Goal: Task Accomplishment & Management: Complete application form

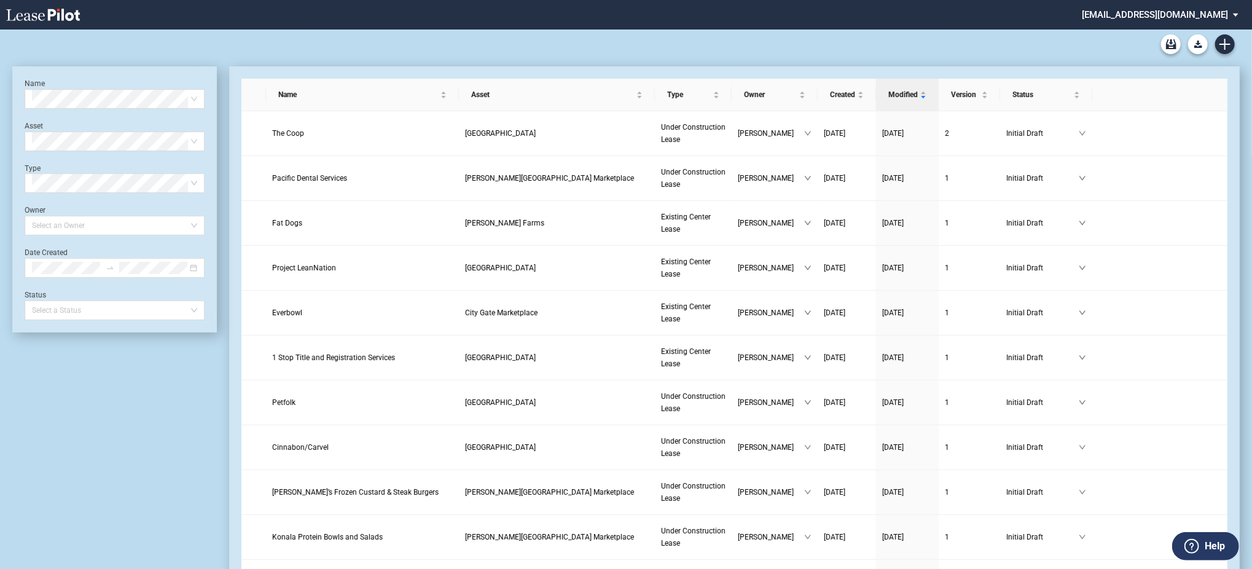
click at [1220, 24] on md-select "[EMAIL_ADDRESS][DOMAIN_NAME] Change Password 2-Factor Authentication Admin Area…" at bounding box center [1165, 14] width 168 height 28
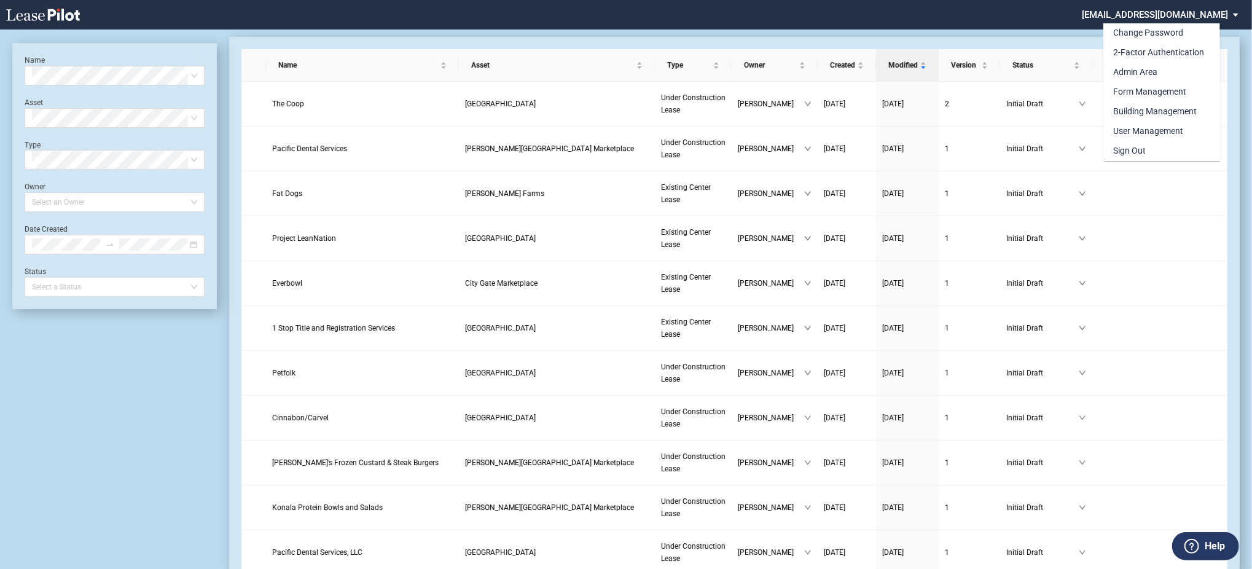
click at [1036, 44] on md-backdrop at bounding box center [626, 299] width 1252 height 599
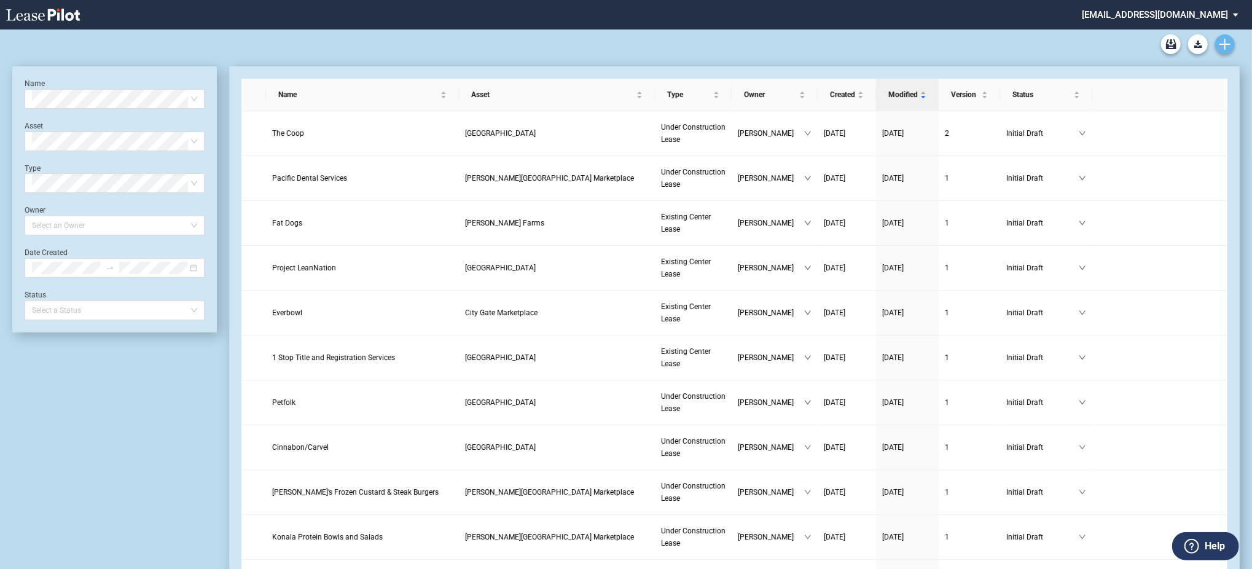
click at [1225, 42] on use "Create new document" at bounding box center [1225, 44] width 11 height 11
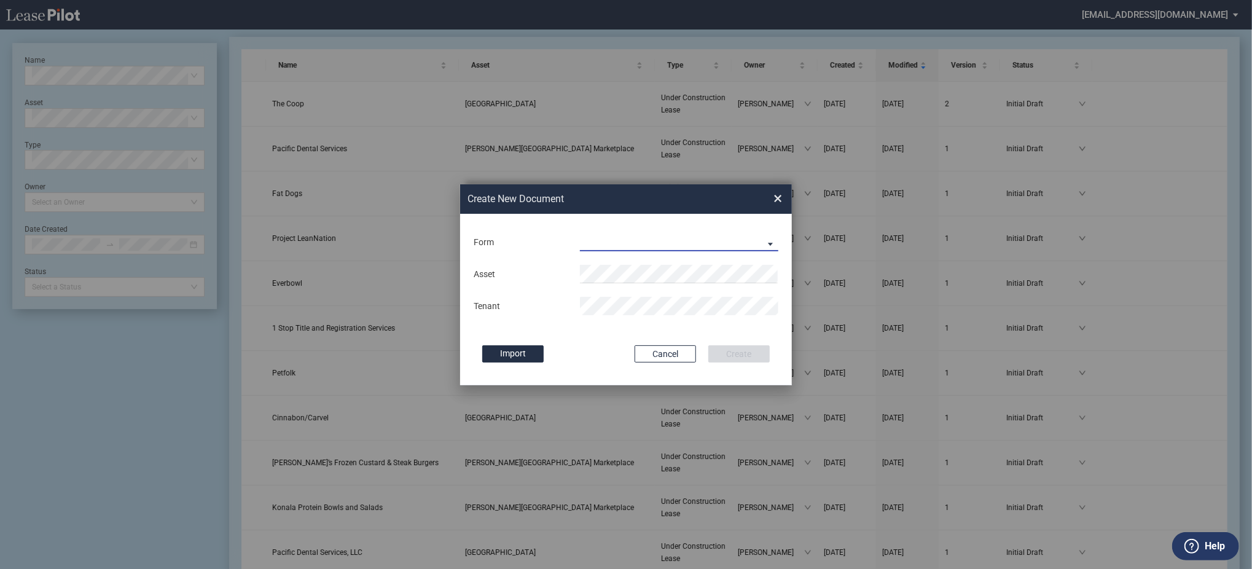
click at [650, 239] on md-select "Existing Center Lease Under Construction Lease" at bounding box center [679, 242] width 198 height 18
click at [650, 251] on md-option "Existing Center Lease" at bounding box center [681, 243] width 218 height 29
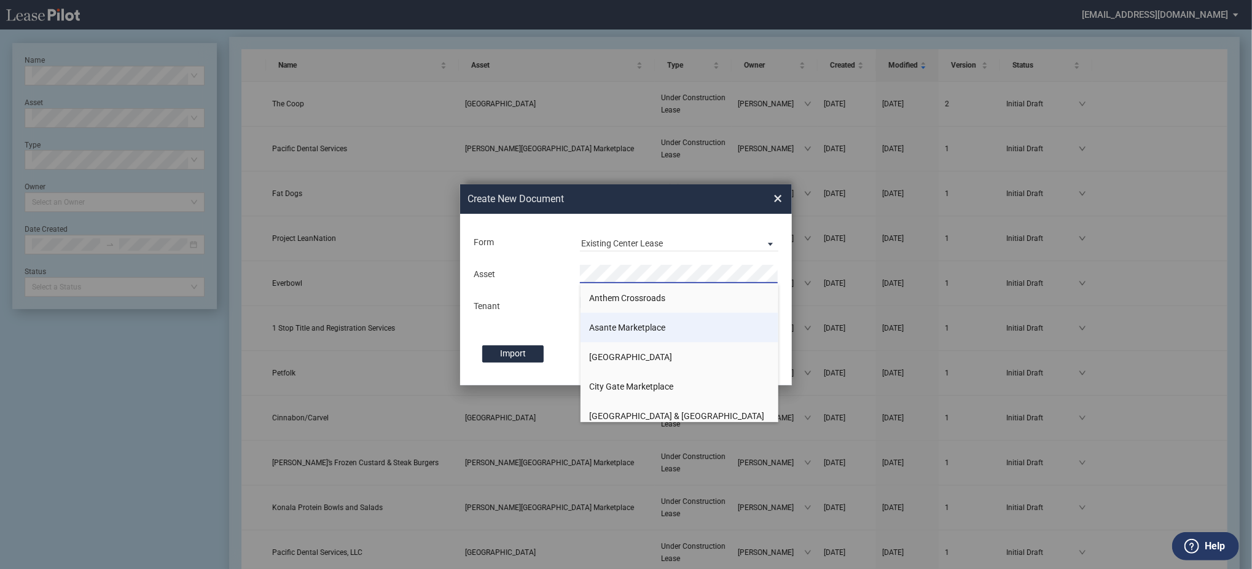
click at [631, 337] on li "Asante Marketplace" at bounding box center [680, 327] width 198 height 29
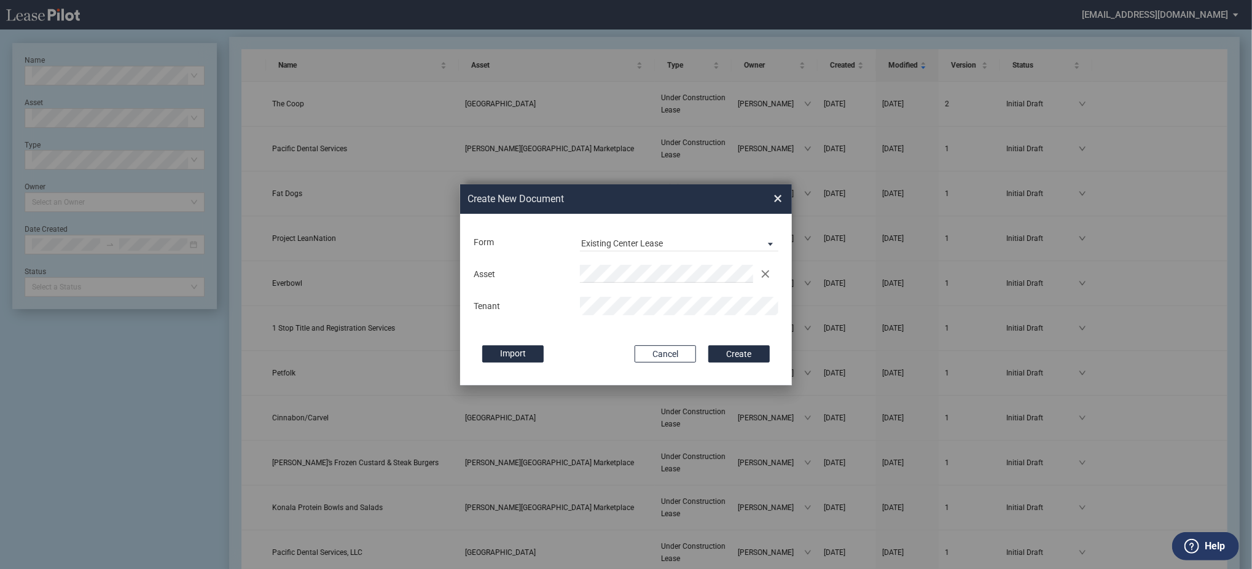
click at [709, 345] on button "Create" at bounding box center [739, 353] width 61 height 17
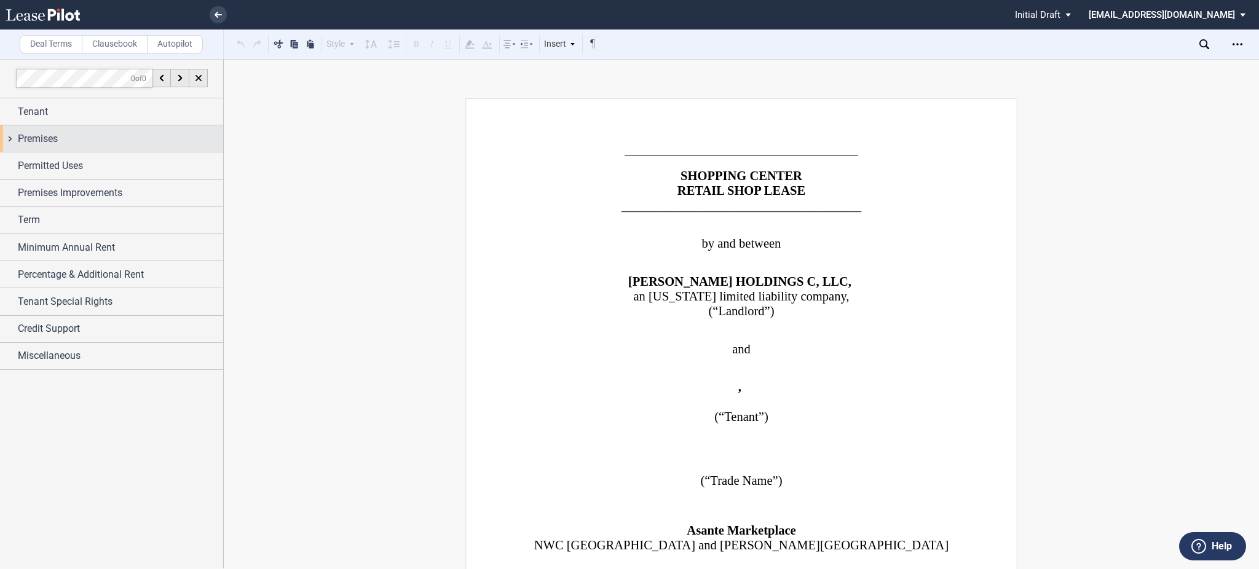
click at [59, 125] on div "Premises" at bounding box center [111, 138] width 223 height 26
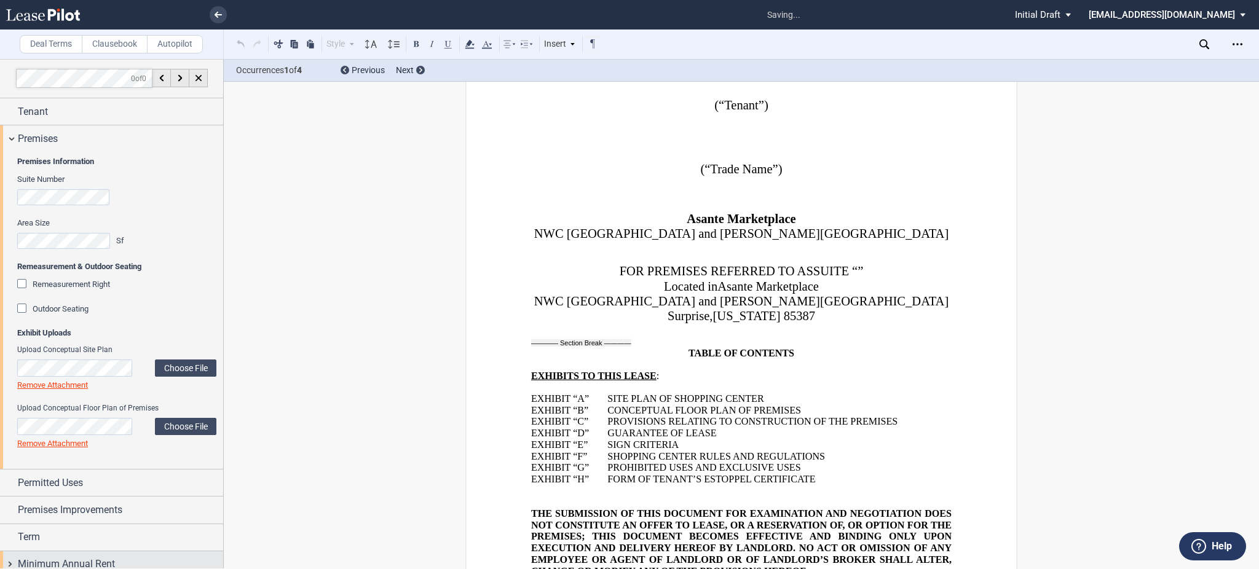
scroll to position [1115, 0]
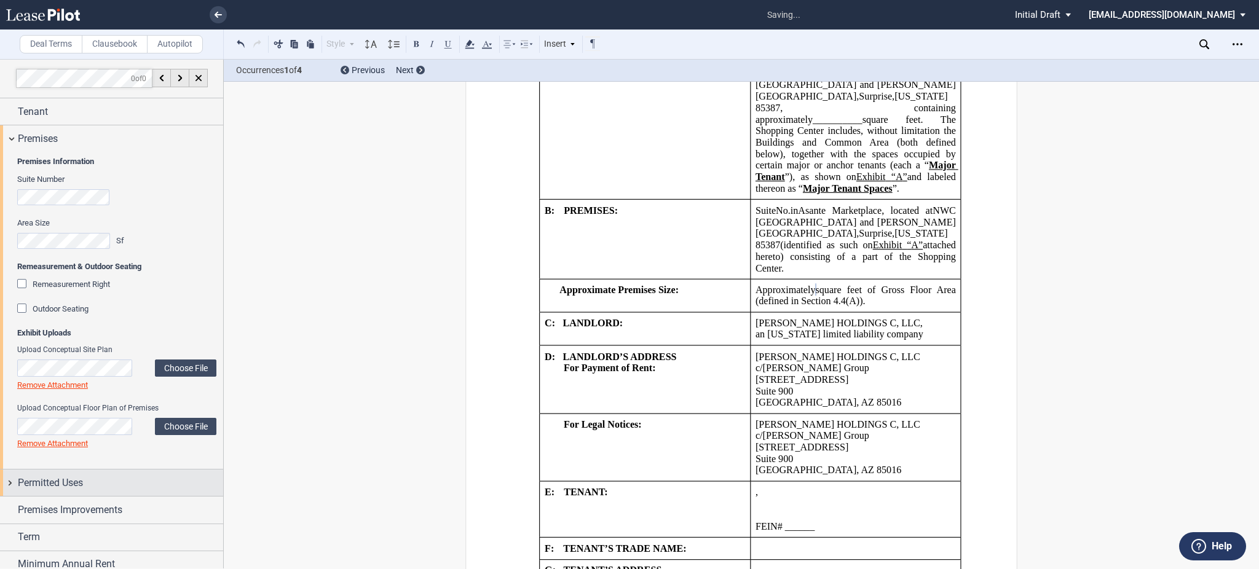
click at [62, 484] on span "Permitted Uses" at bounding box center [50, 483] width 65 height 15
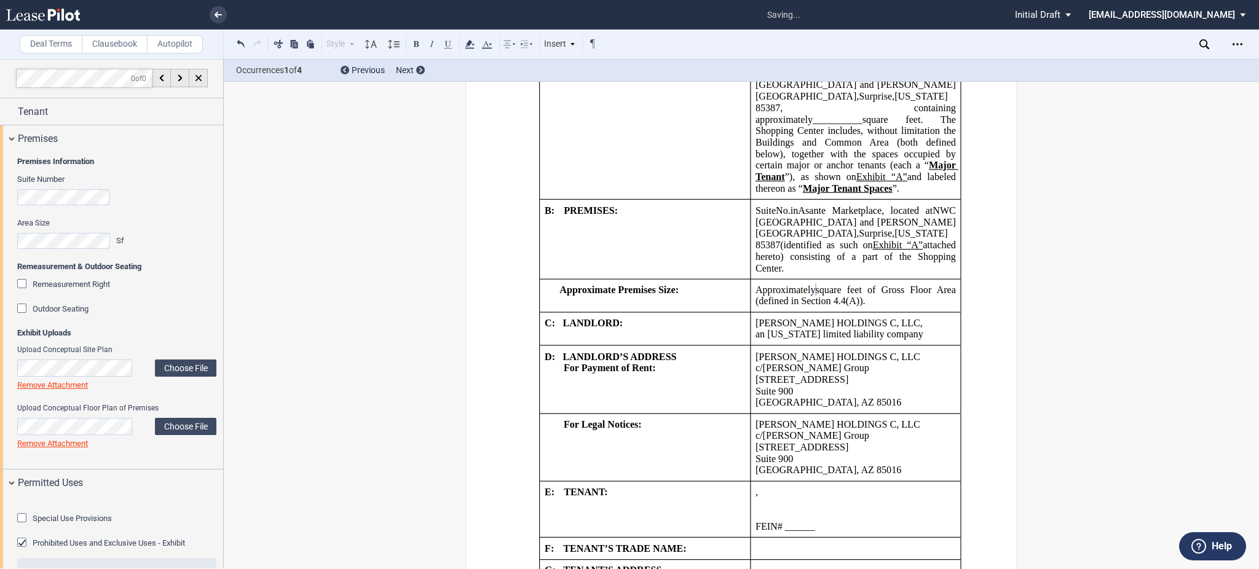
scroll to position [328, 0]
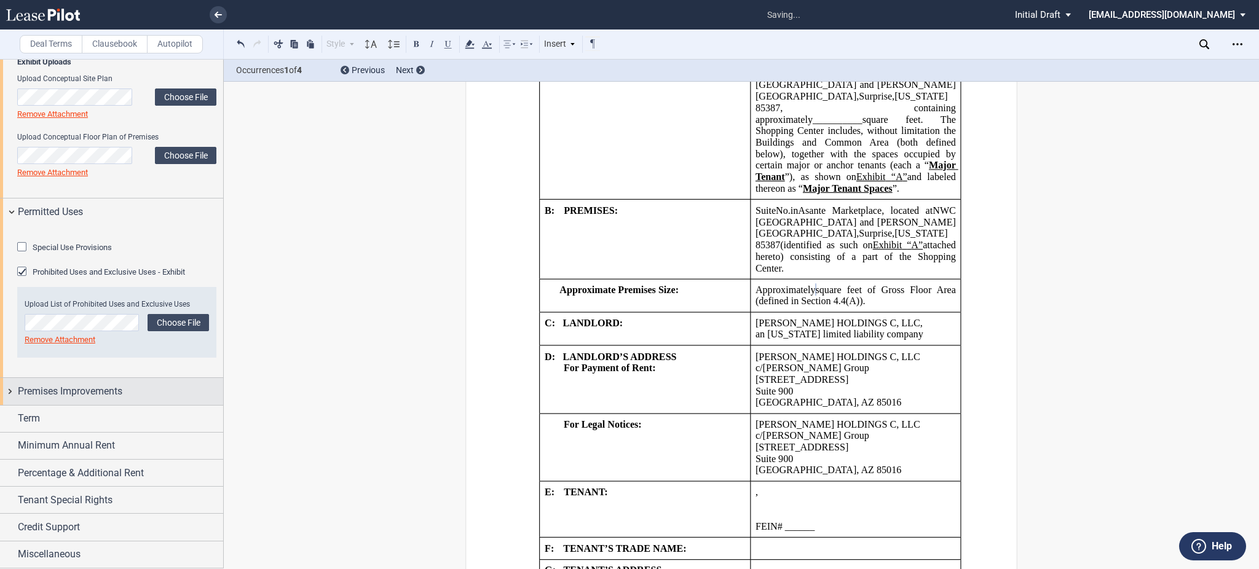
click at [98, 399] on span "Premises Improvements" at bounding box center [70, 391] width 104 height 15
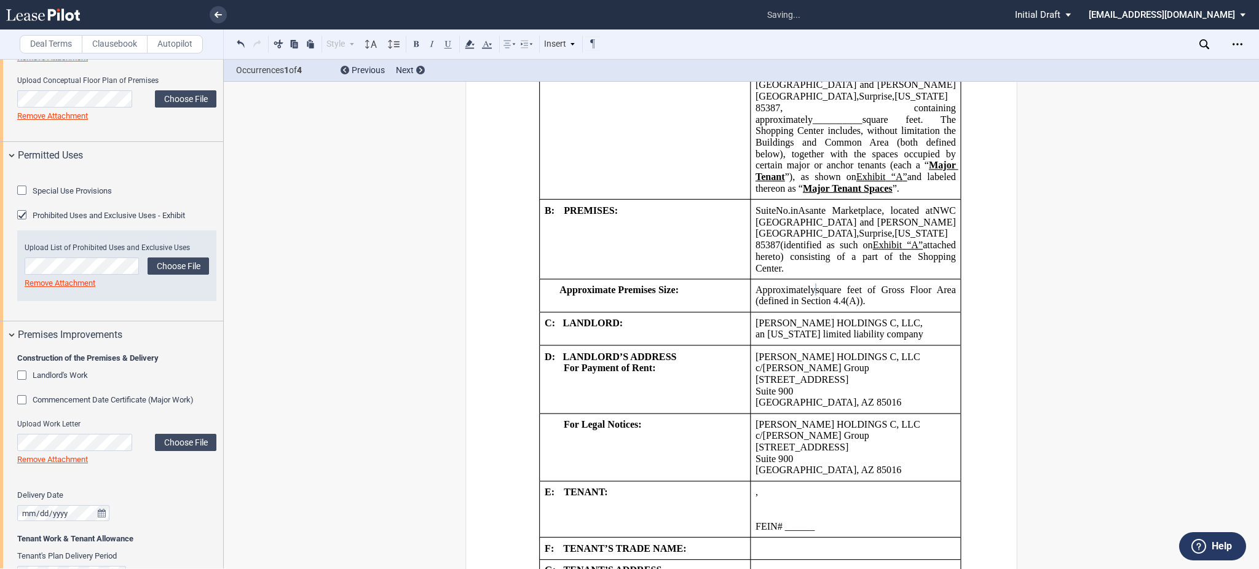
scroll to position [659, 0]
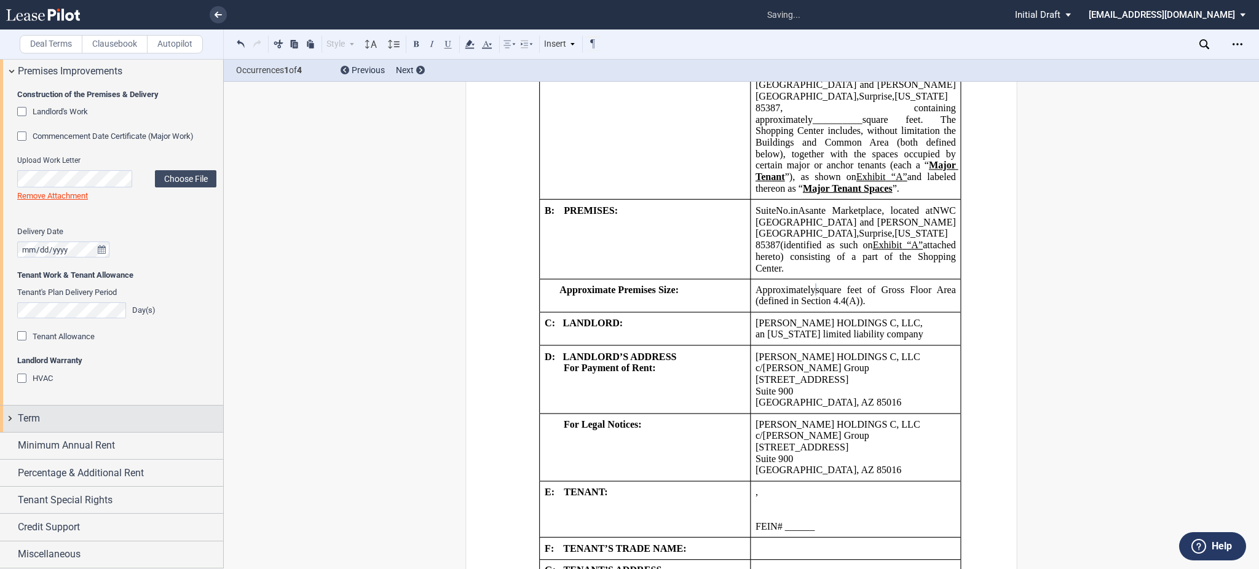
click at [59, 422] on div "Term" at bounding box center [120, 418] width 205 height 15
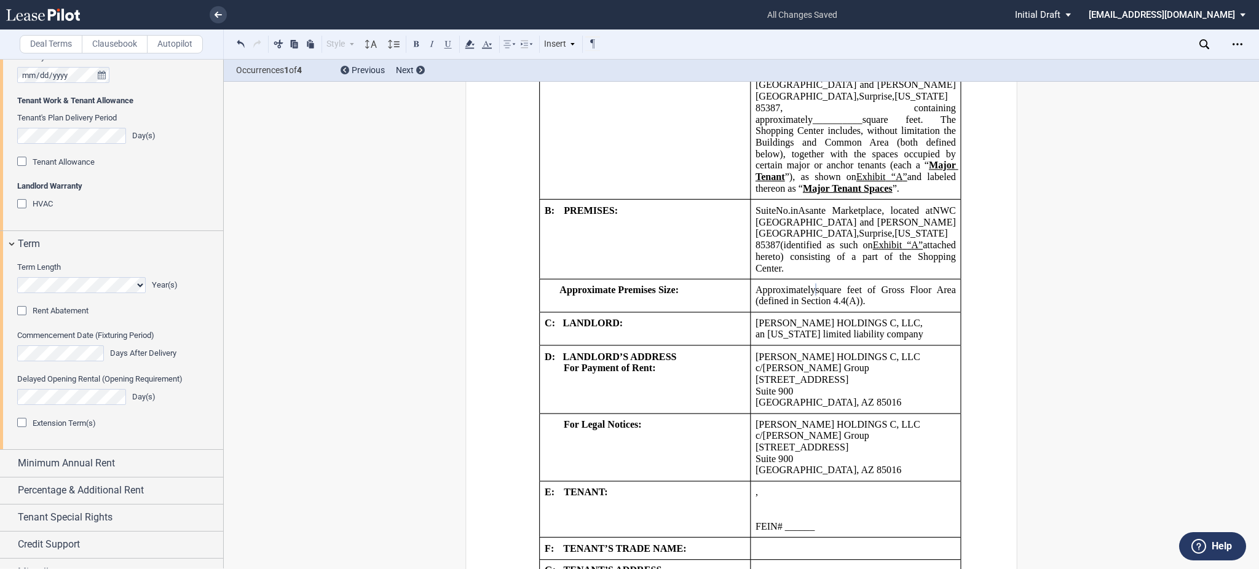
scroll to position [823, 0]
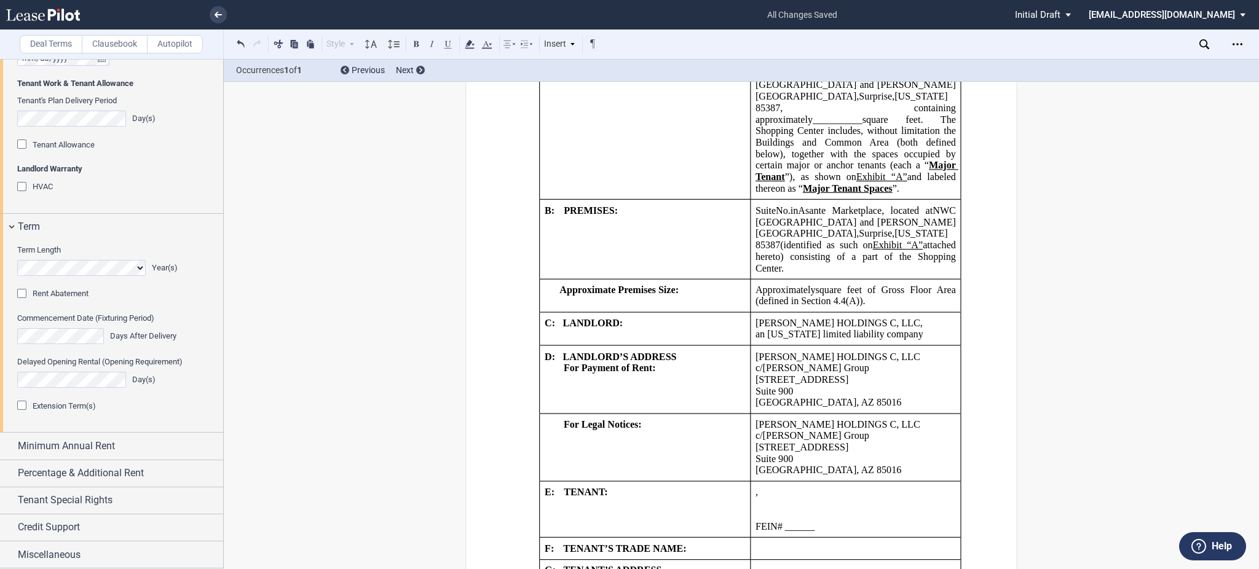
click at [62, 403] on span "Extension Term(s)" at bounding box center [64, 405] width 63 height 9
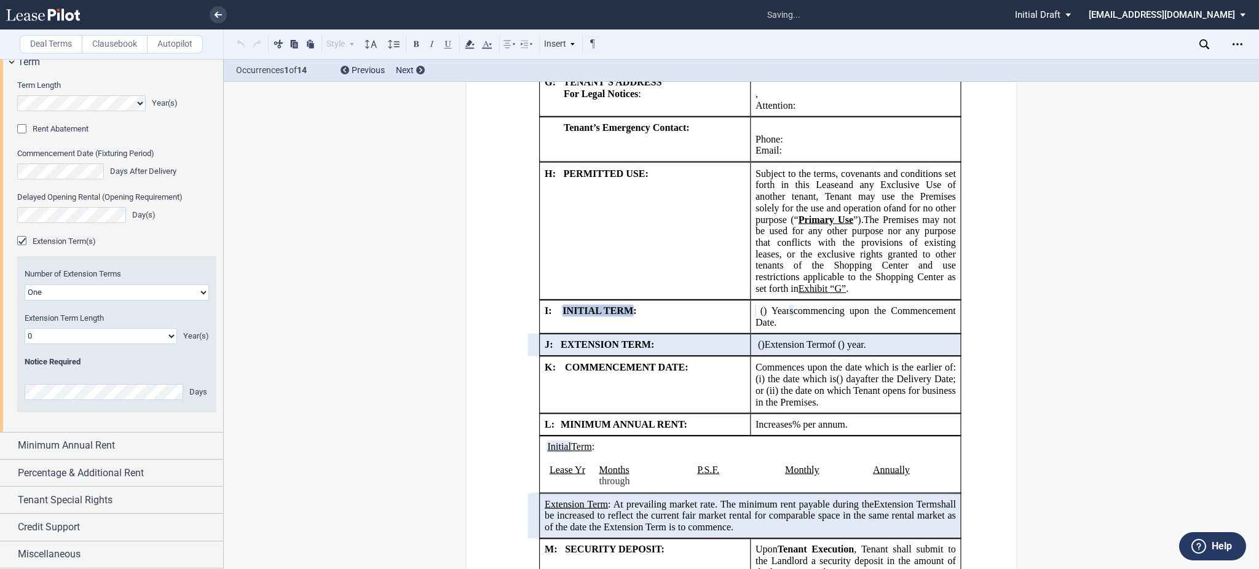
scroll to position [1626, 0]
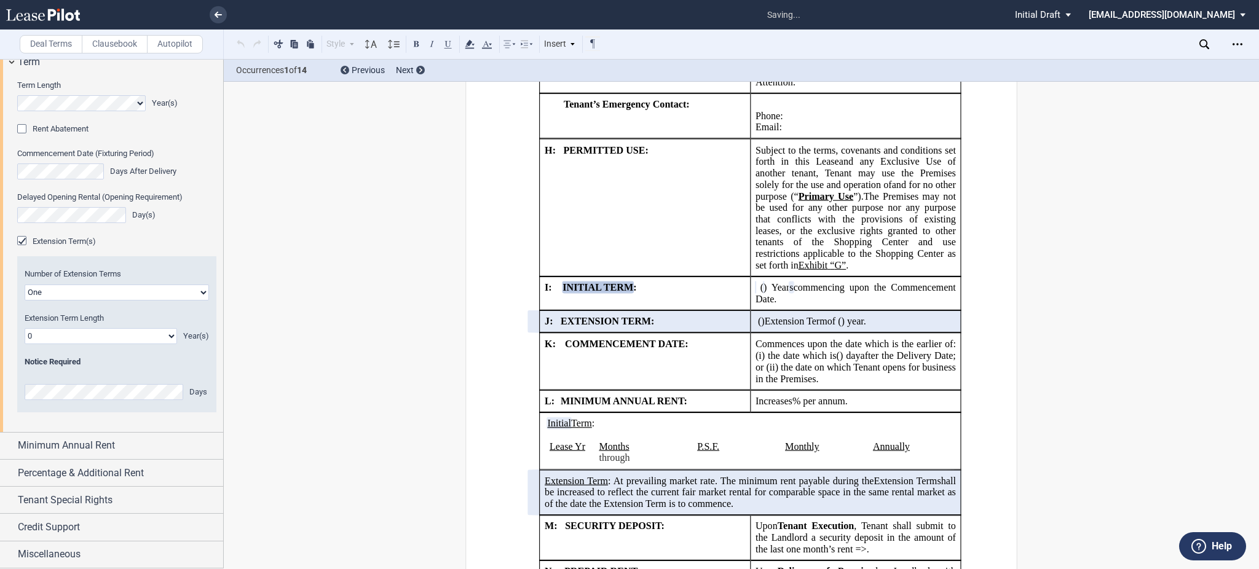
click at [92, 324] on editor-control "Extension Term Length 0 1 2 3 4 5 6 7 8 9 10 11 12 13 14 15 16 17 18 19 20 Year…" at bounding box center [117, 328] width 184 height 31
click at [93, 343] on select "0 1 2 3 4 5 6 7 8 9 10 11 12 13 14 15 16 17 18 19 20" at bounding box center [101, 336] width 152 height 16
select select "number:2"
click at [25, 328] on select "0 1 2 3 4 5 6 7 8 9 10 11 12 13 14 15 16 17 18 19 20" at bounding box center [101, 336] width 152 height 16
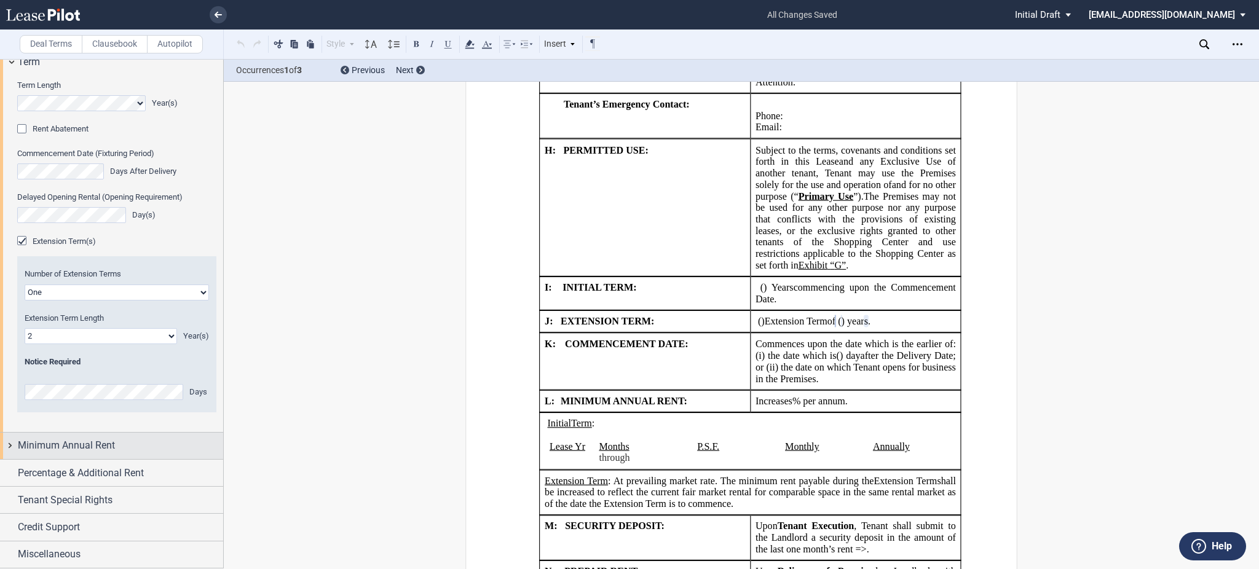
click at [54, 444] on span "Minimum Annual Rent" at bounding box center [66, 445] width 97 height 15
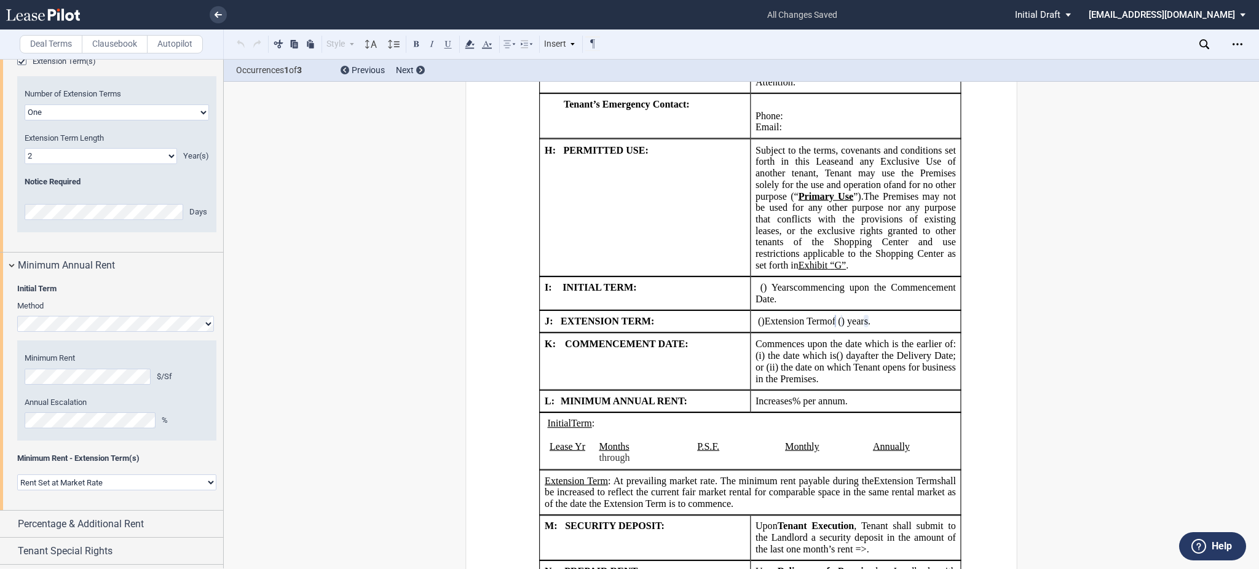
scroll to position [1246, 0]
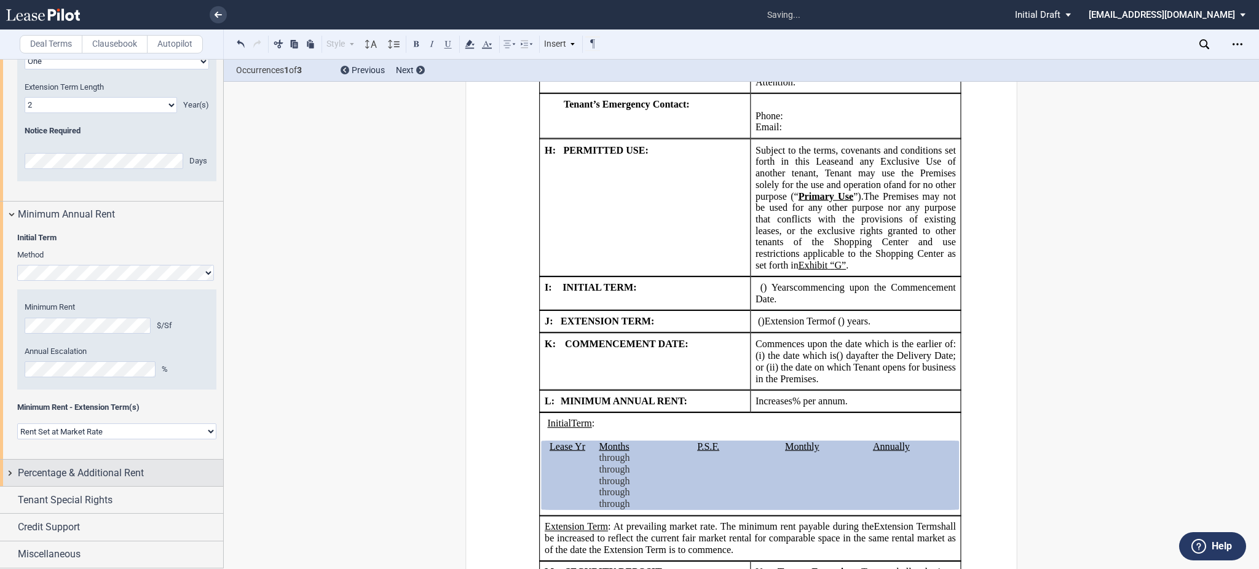
click at [99, 466] on span "Percentage & Additional Rent" at bounding box center [81, 473] width 126 height 15
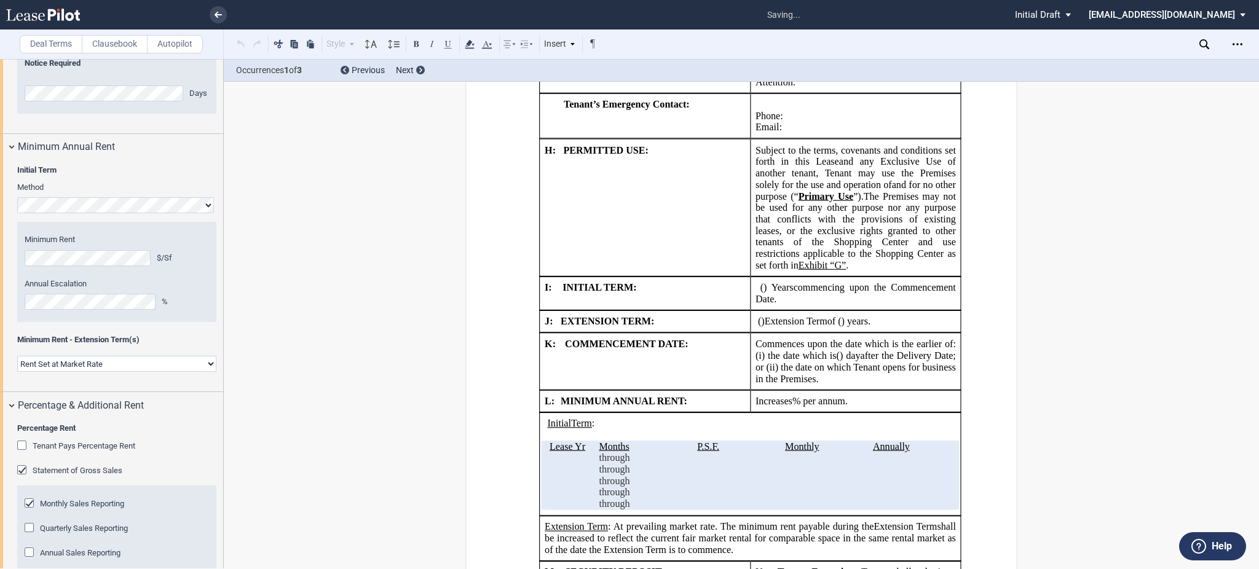
scroll to position [1411, 0]
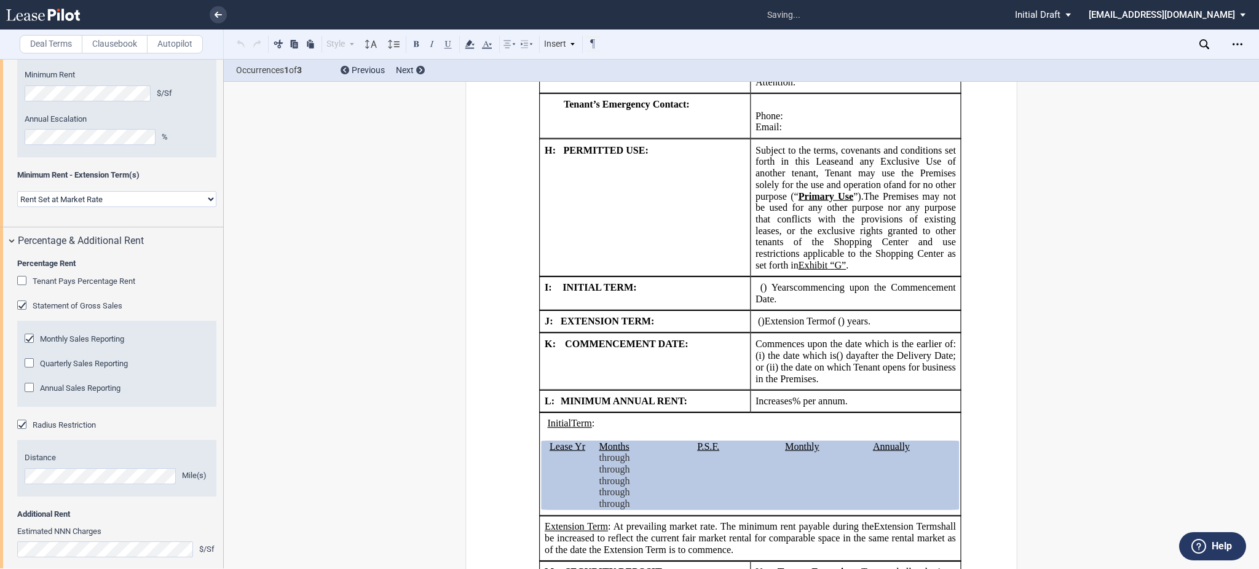
click at [148, 207] on select "Rent Set at Market Rate Rent Specified in Lease" at bounding box center [116, 199] width 199 height 16
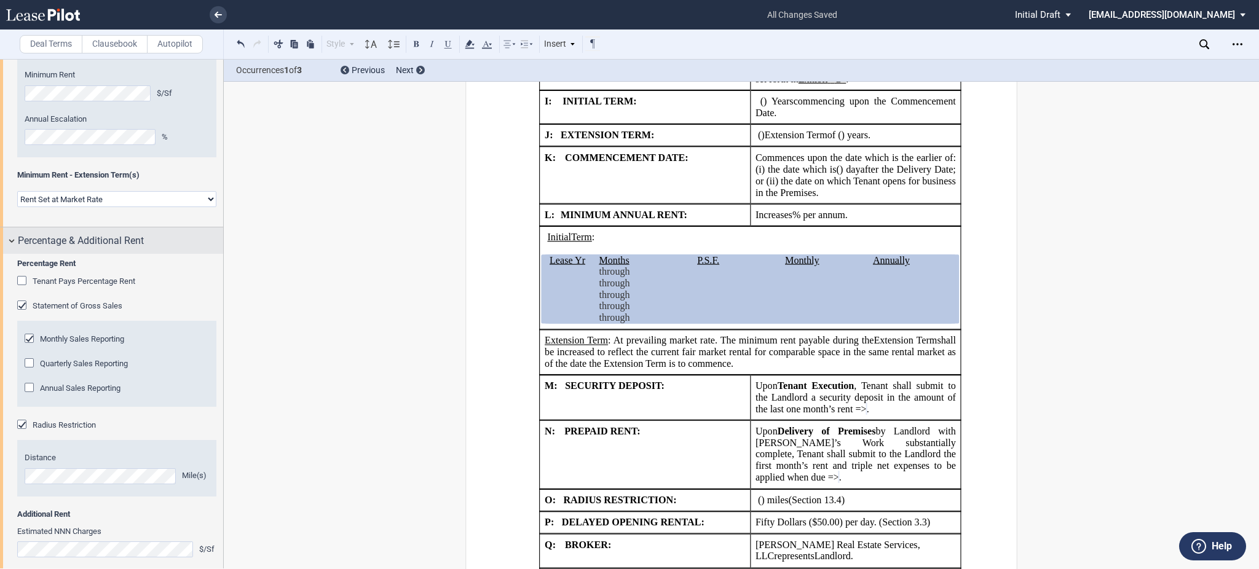
select select "fixed"
click at [17, 207] on select "Rent Set at Market Rate Rent Specified in Lease" at bounding box center [116, 199] width 199 height 16
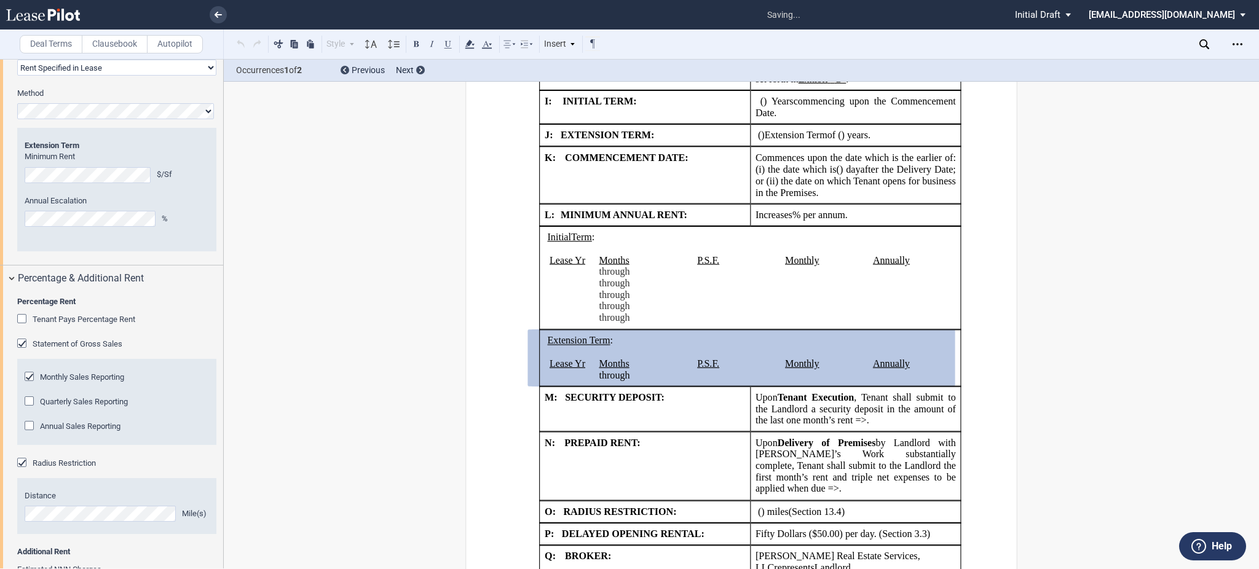
scroll to position [1575, 0]
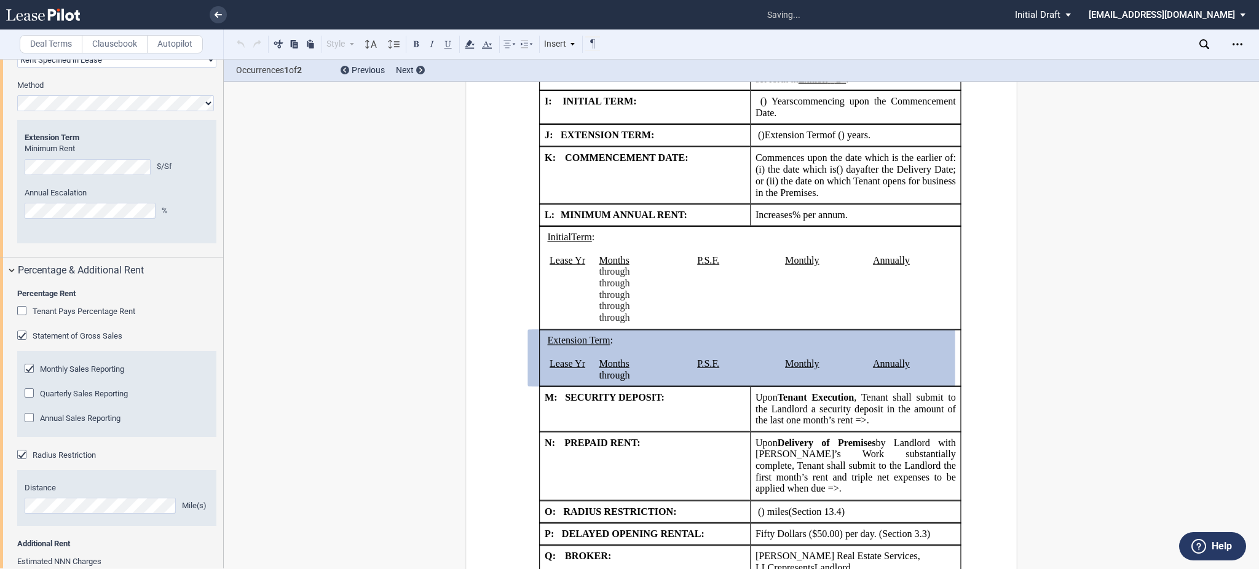
click at [111, 371] on div "Percentage Rent Tenant Pays Percentage Rent Percentage Rent Rate % Type of Brea…" at bounding box center [116, 413] width 199 height 250
click at [112, 316] on span "Tenant Pays Percentage Rent" at bounding box center [84, 311] width 103 height 9
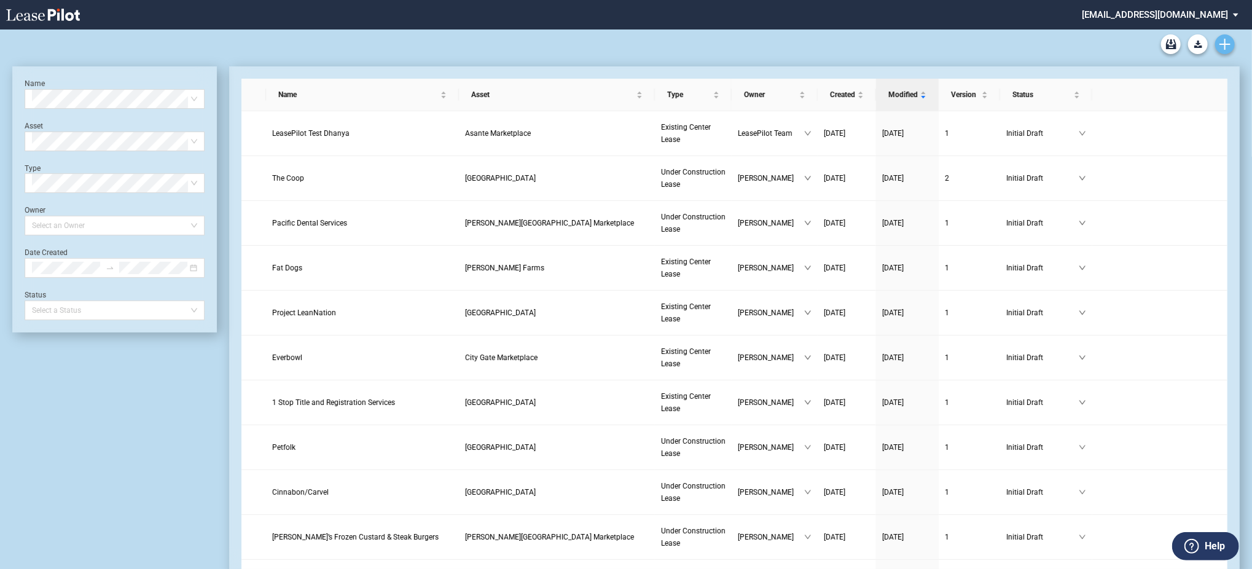
click at [1224, 45] on icon "Create new document" at bounding box center [1225, 44] width 11 height 11
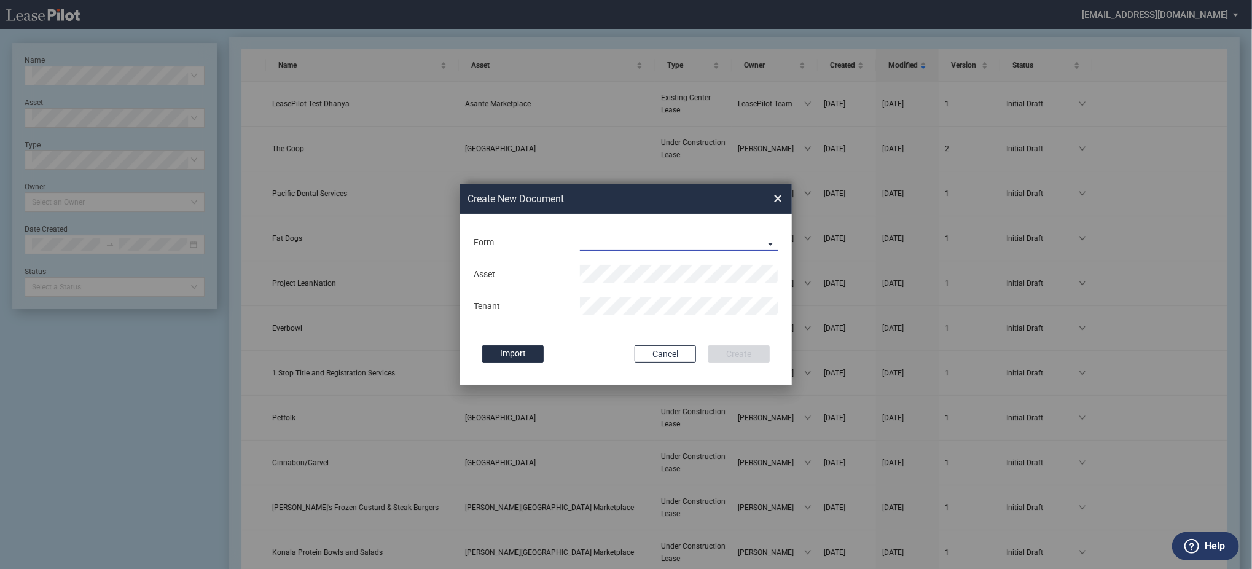
click at [608, 237] on md-select "Existing Center Lease Under Construction Lease" at bounding box center [679, 242] width 198 height 18
click at [621, 266] on div "Under Construction Lease" at bounding box center [636, 273] width 111 height 14
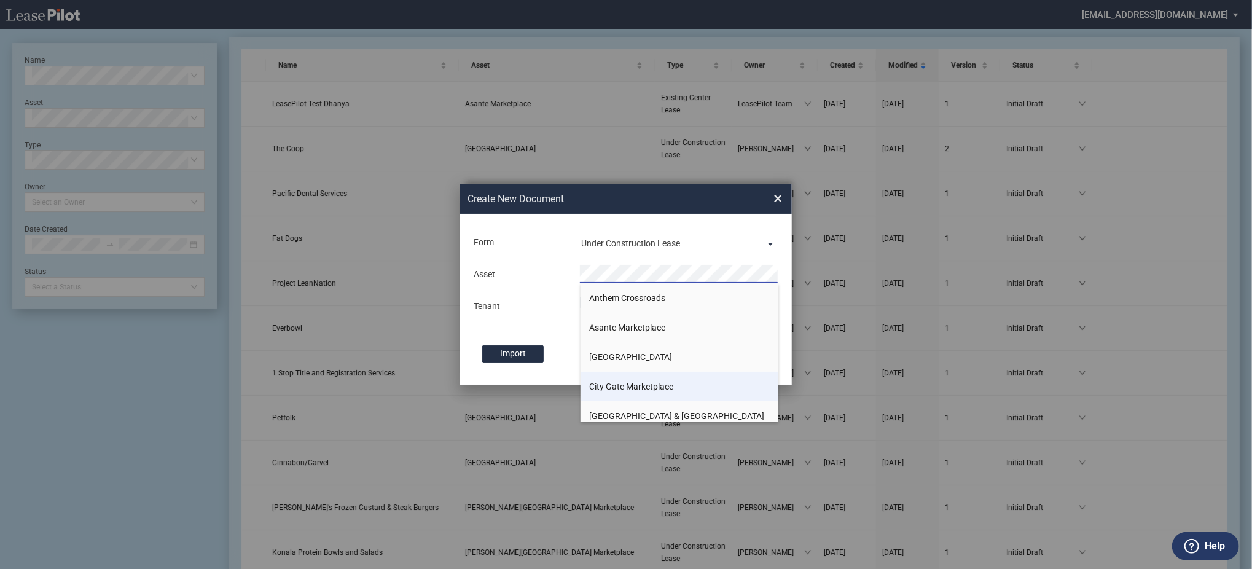
scroll to position [163, 0]
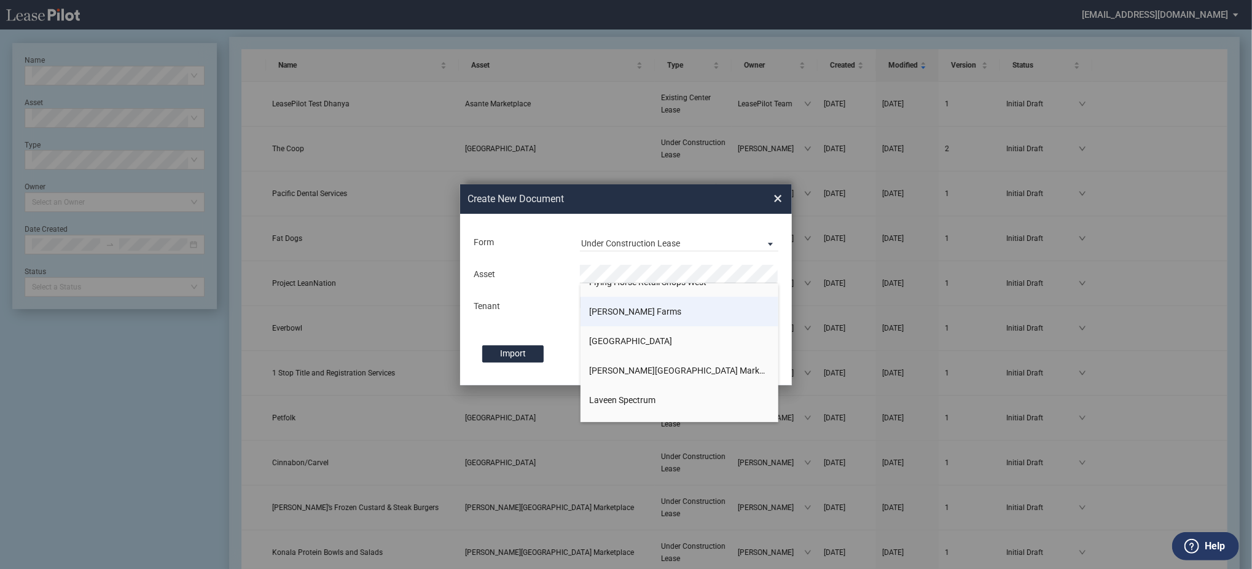
click at [655, 313] on li "[PERSON_NAME] Farms" at bounding box center [680, 311] width 198 height 29
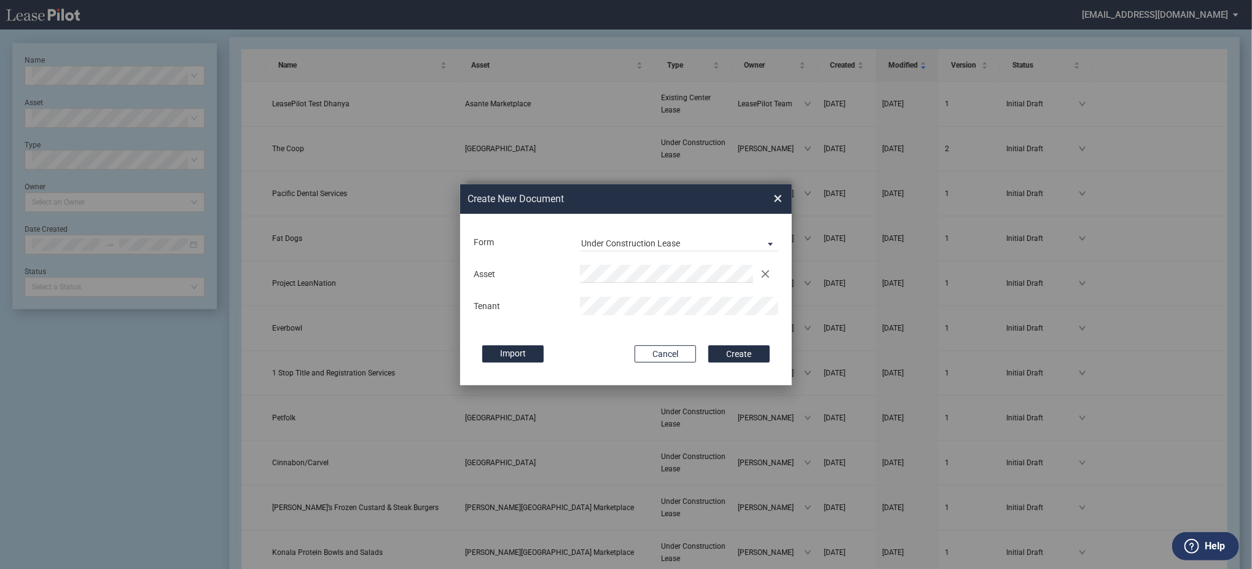
click at [709, 345] on button "Create" at bounding box center [739, 353] width 61 height 17
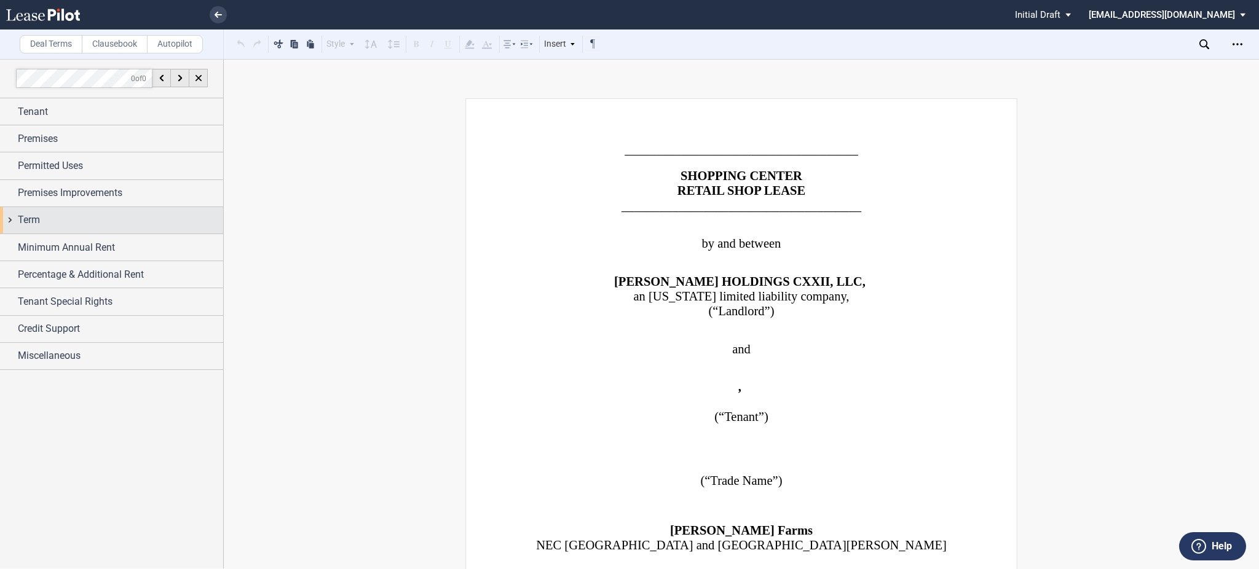
scroll to position [409, 0]
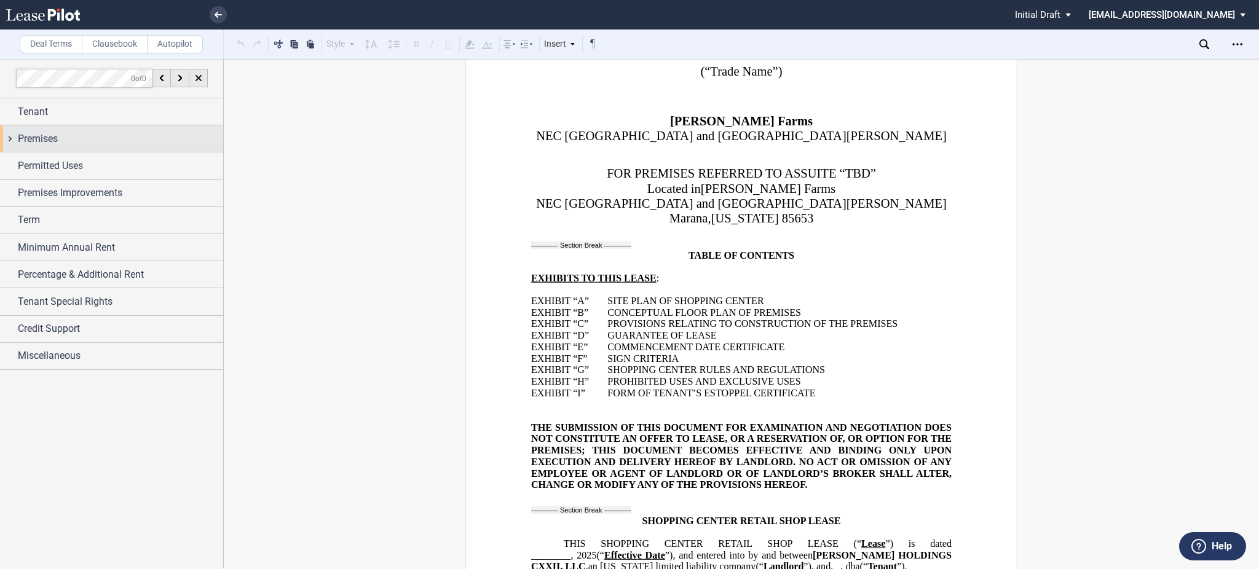
drag, startPoint x: 41, startPoint y: 146, endPoint x: 44, endPoint y: 151, distance: 6.3
click at [41, 146] on span "Premises" at bounding box center [38, 139] width 40 height 15
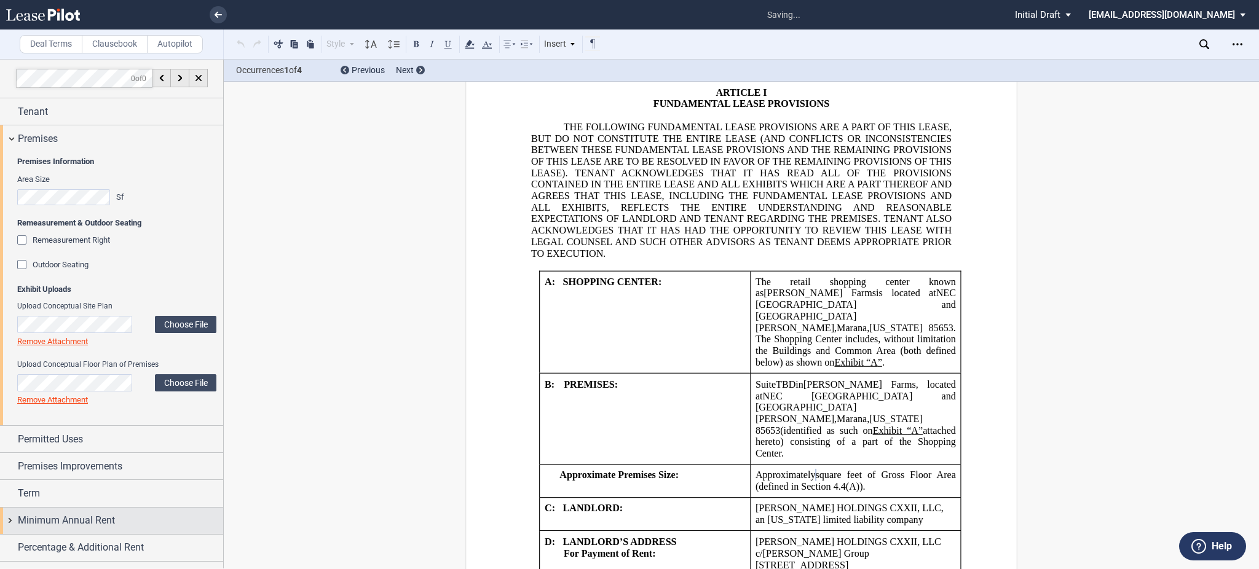
scroll to position [1080, 0]
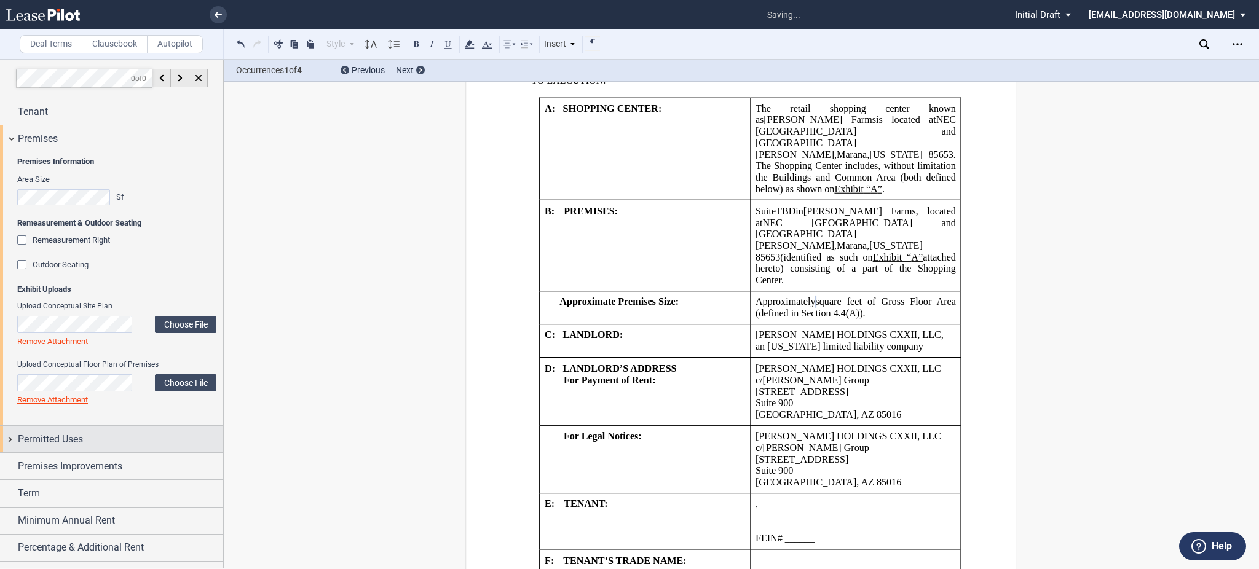
click at [47, 442] on span "Permitted Uses" at bounding box center [50, 439] width 65 height 15
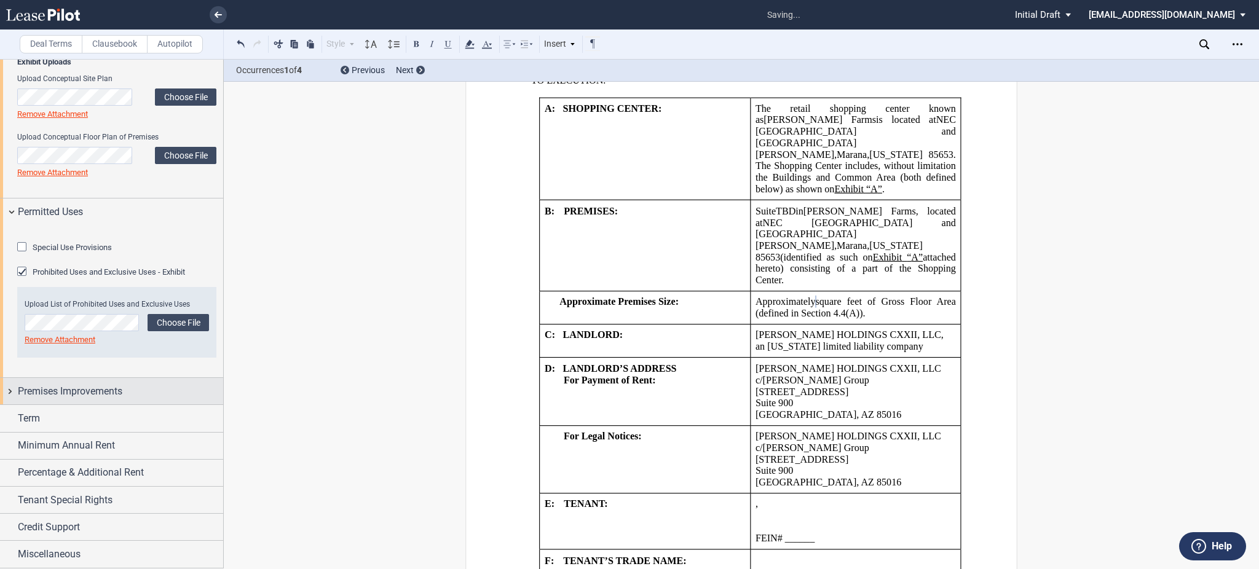
scroll to position [295, 0]
click at [85, 394] on span "Premises Improvements" at bounding box center [70, 391] width 104 height 15
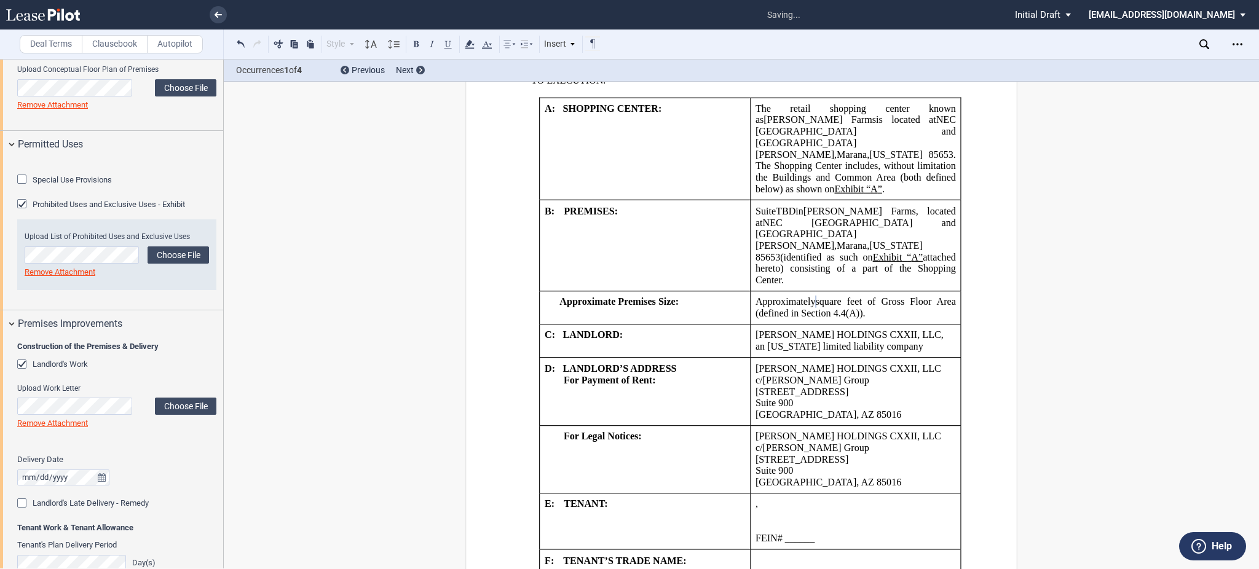
scroll to position [615, 0]
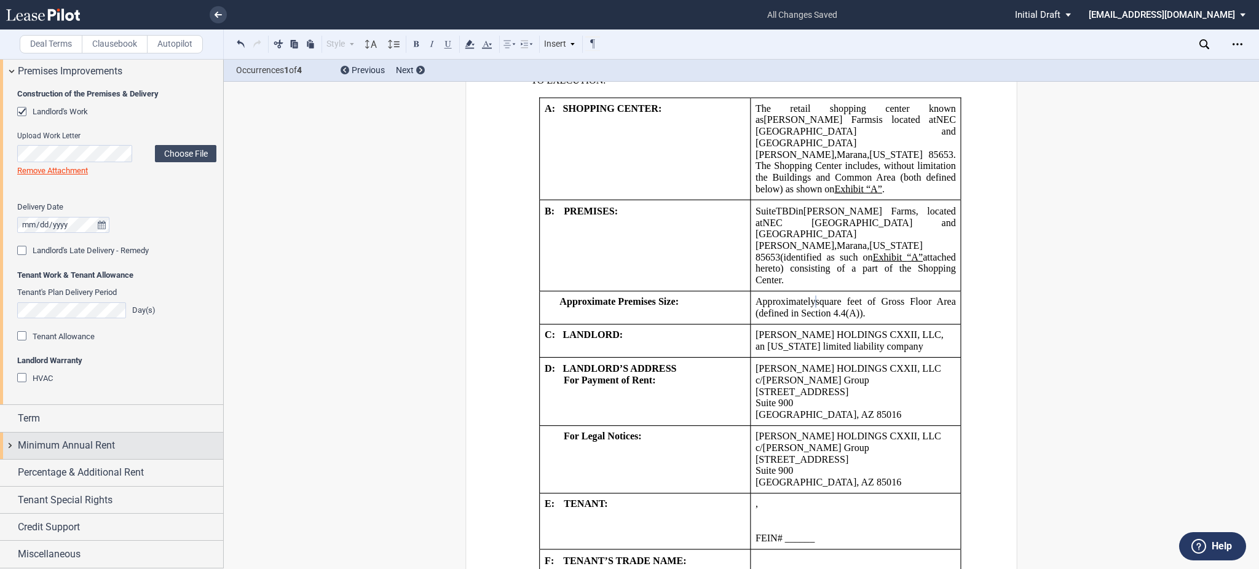
click at [87, 444] on span "Minimum Annual Rent" at bounding box center [66, 445] width 97 height 15
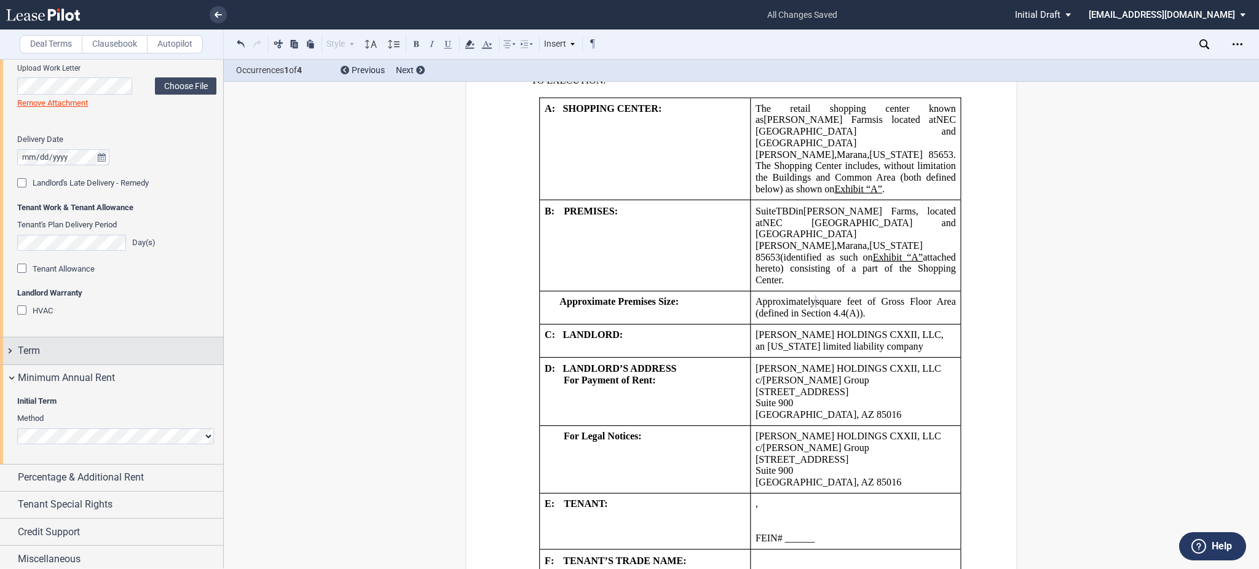
click at [72, 358] on div "Term" at bounding box center [120, 351] width 205 height 15
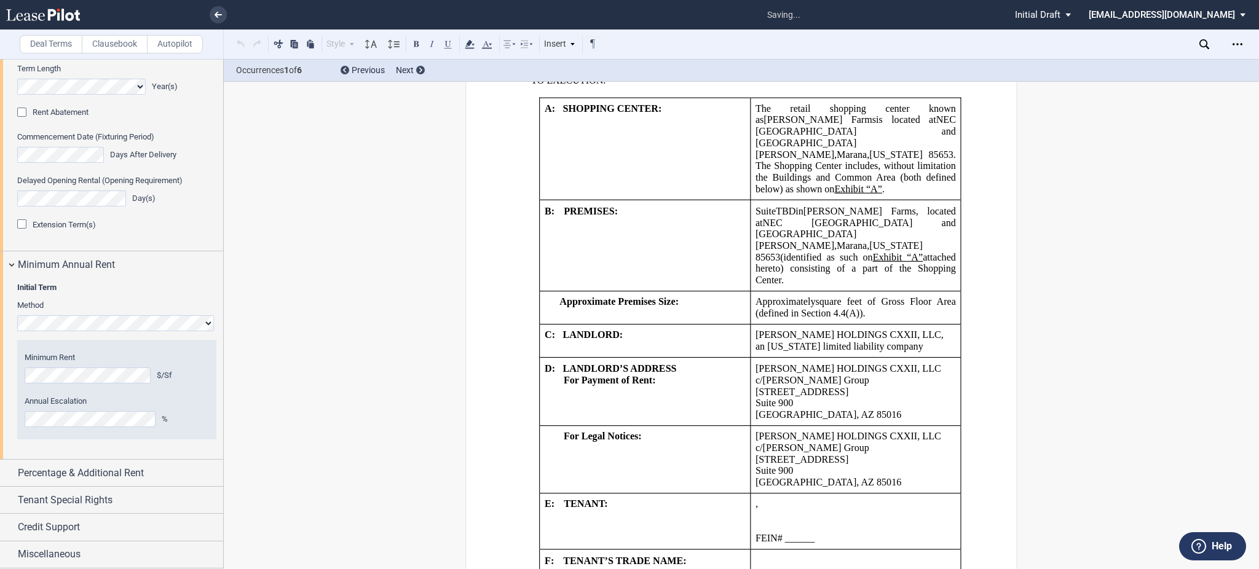
scroll to position [1591, 0]
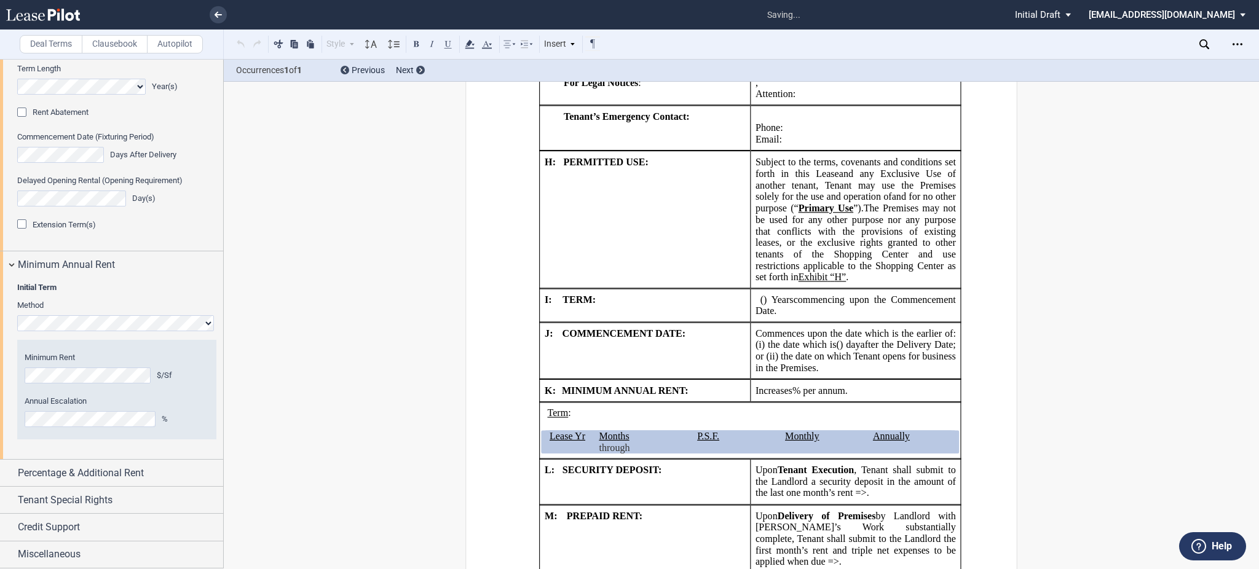
click at [98, 414] on editor-control "Annual Escalation %" at bounding box center [117, 411] width 184 height 31
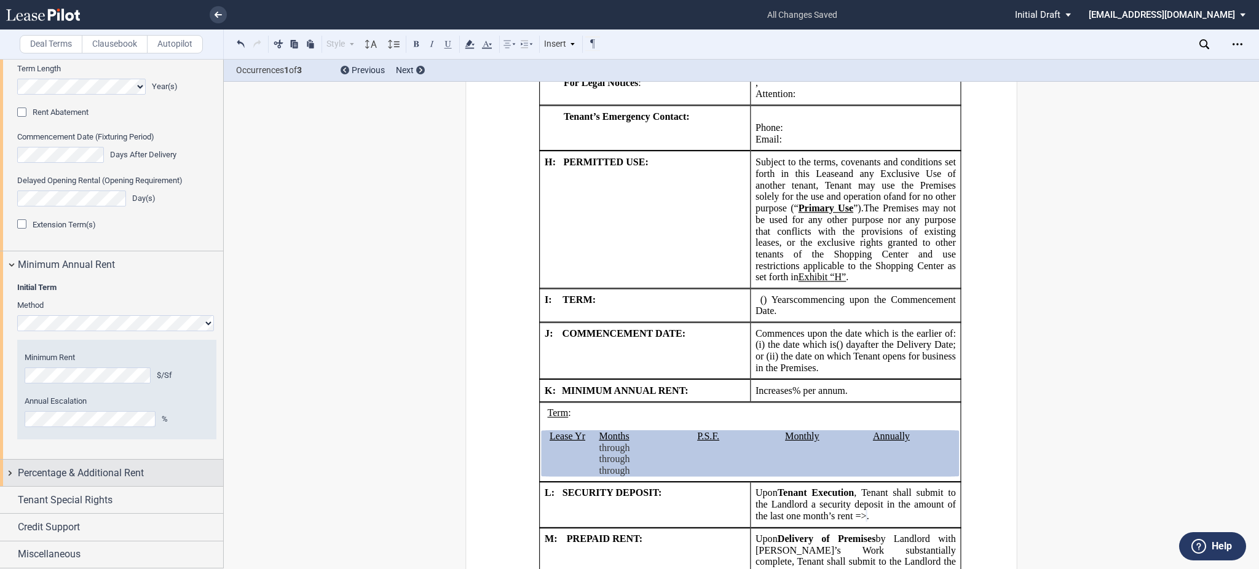
click at [93, 478] on span "Percentage & Additional Rent" at bounding box center [81, 473] width 126 height 15
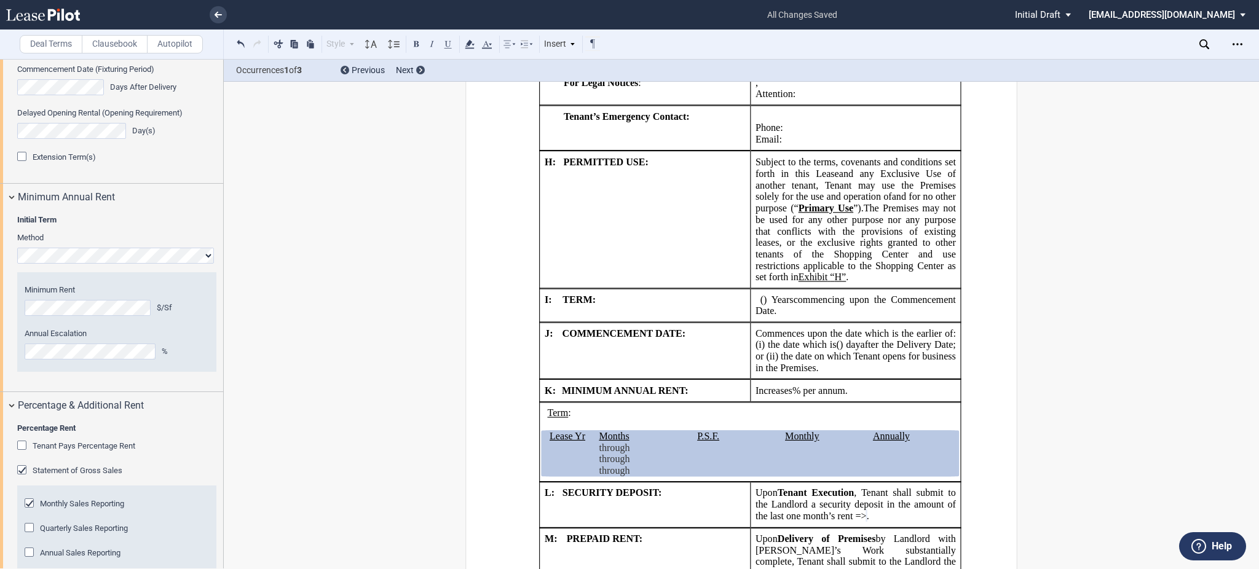
scroll to position [1316, 0]
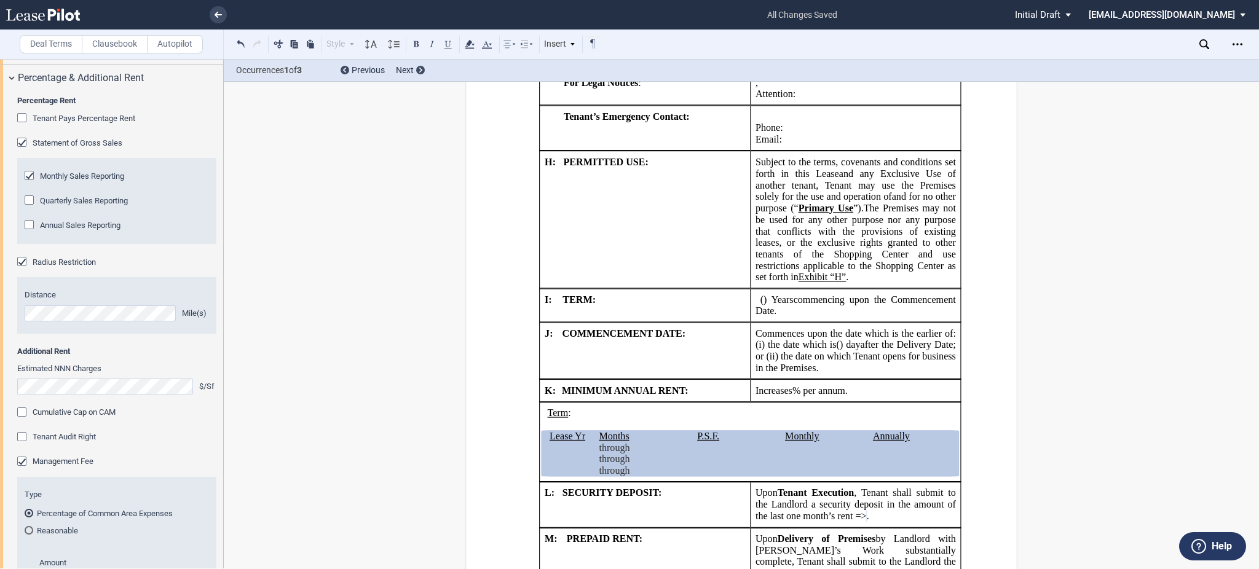
click at [107, 123] on span "Tenant Pays Percentage Rent" at bounding box center [84, 118] width 103 height 9
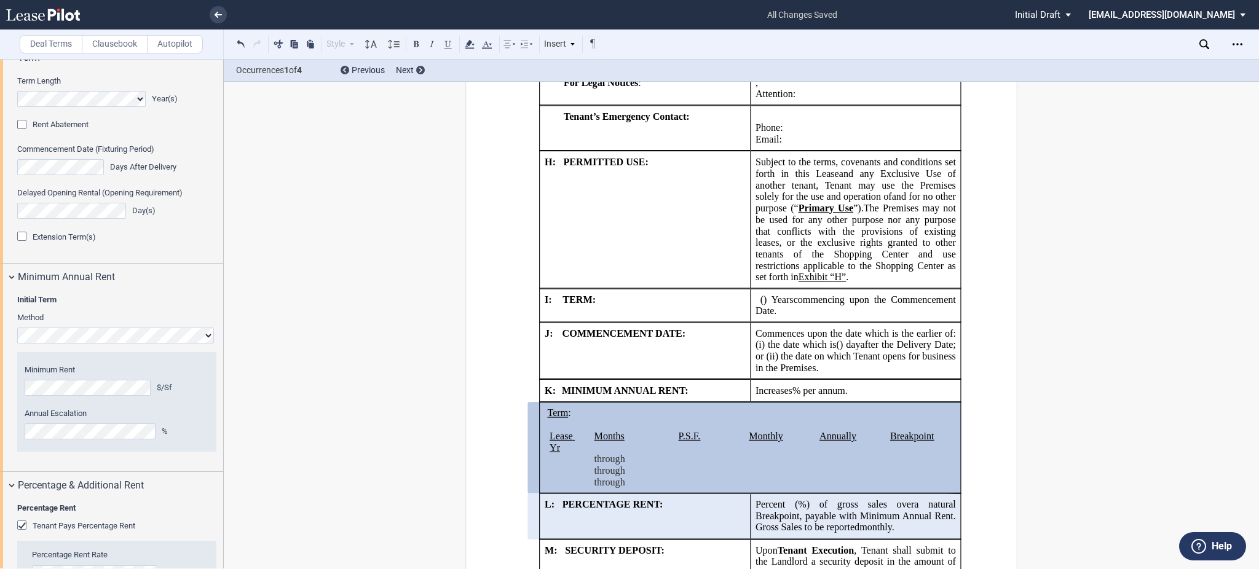
scroll to position [906, 0]
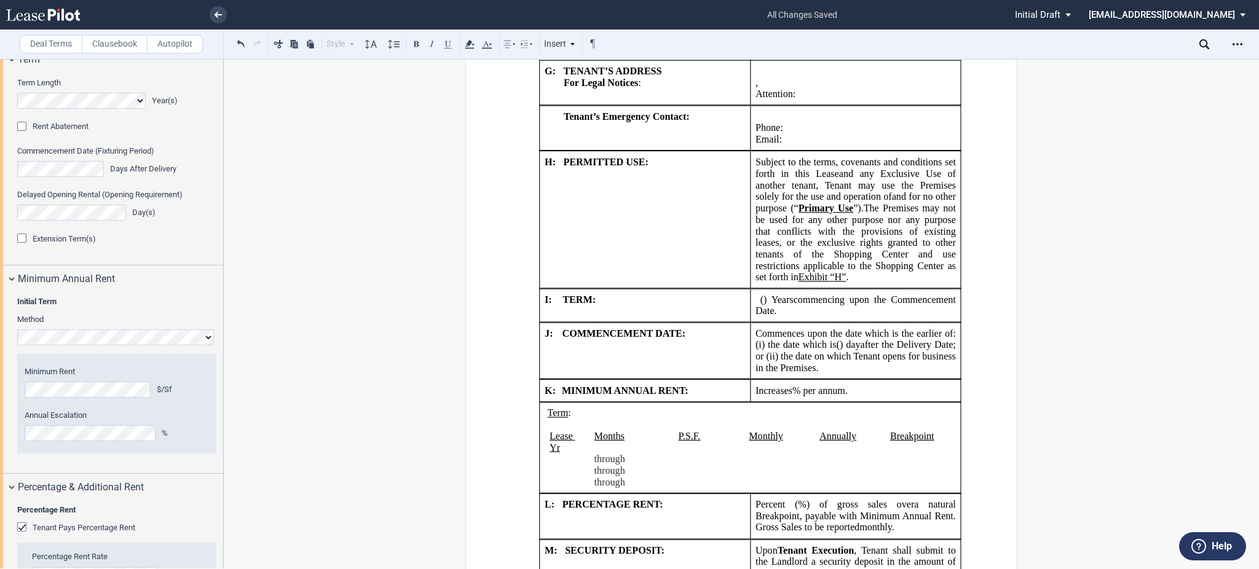
click at [84, 245] on md-checkbox "Extension Term(s)" at bounding box center [56, 239] width 79 height 12
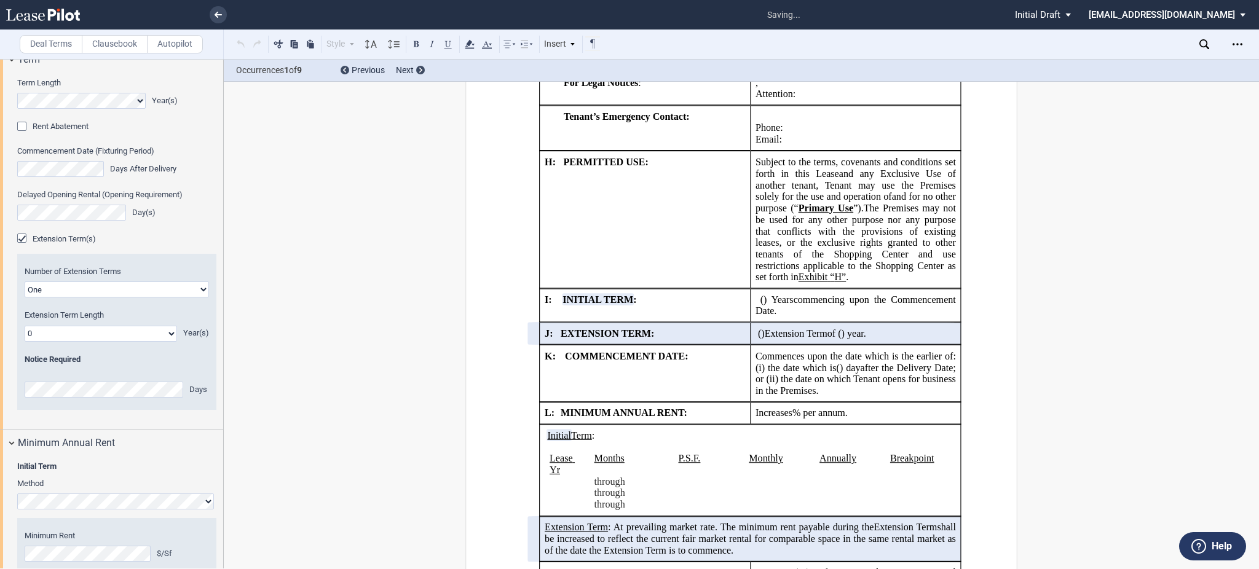
scroll to position [1070, 0]
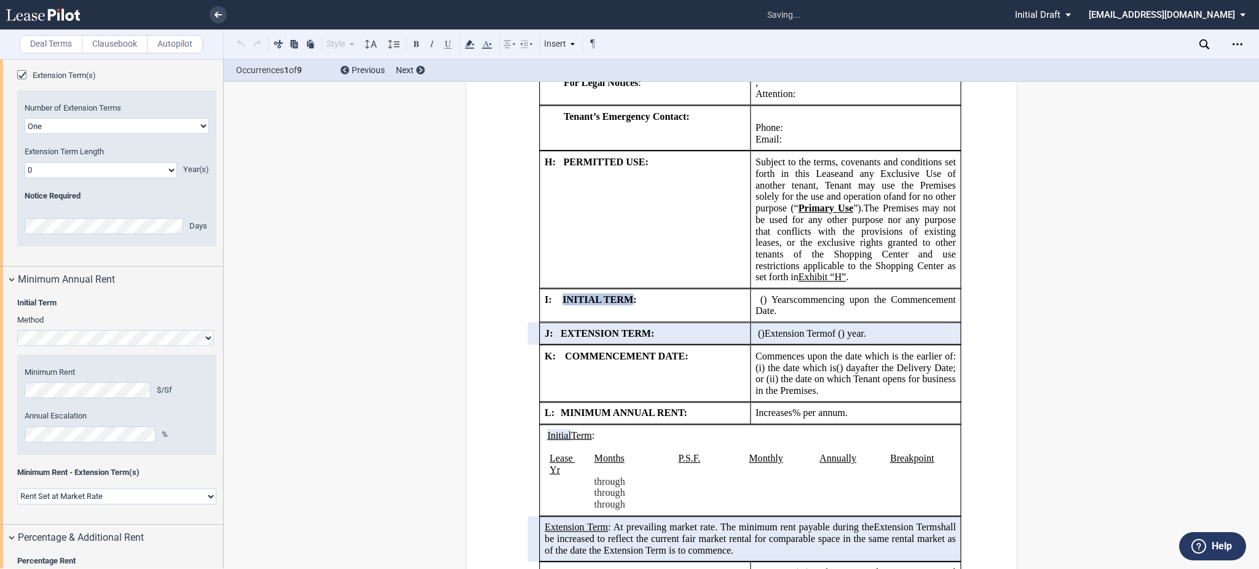
click at [151, 330] on div "Method" at bounding box center [117, 322] width 214 height 15
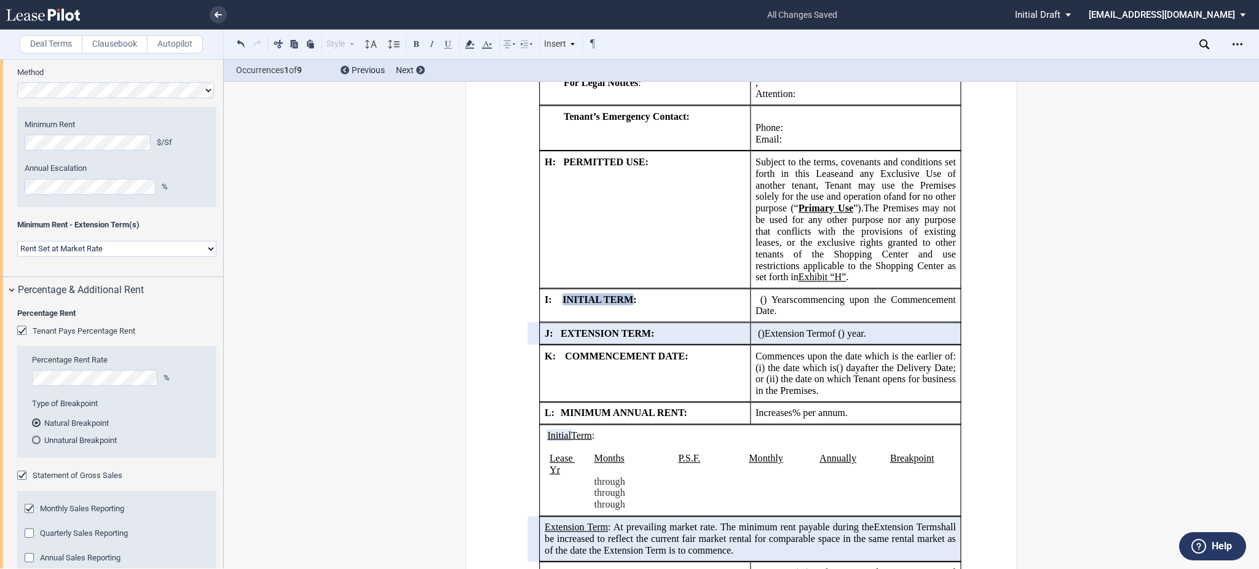
scroll to position [1398, 0]
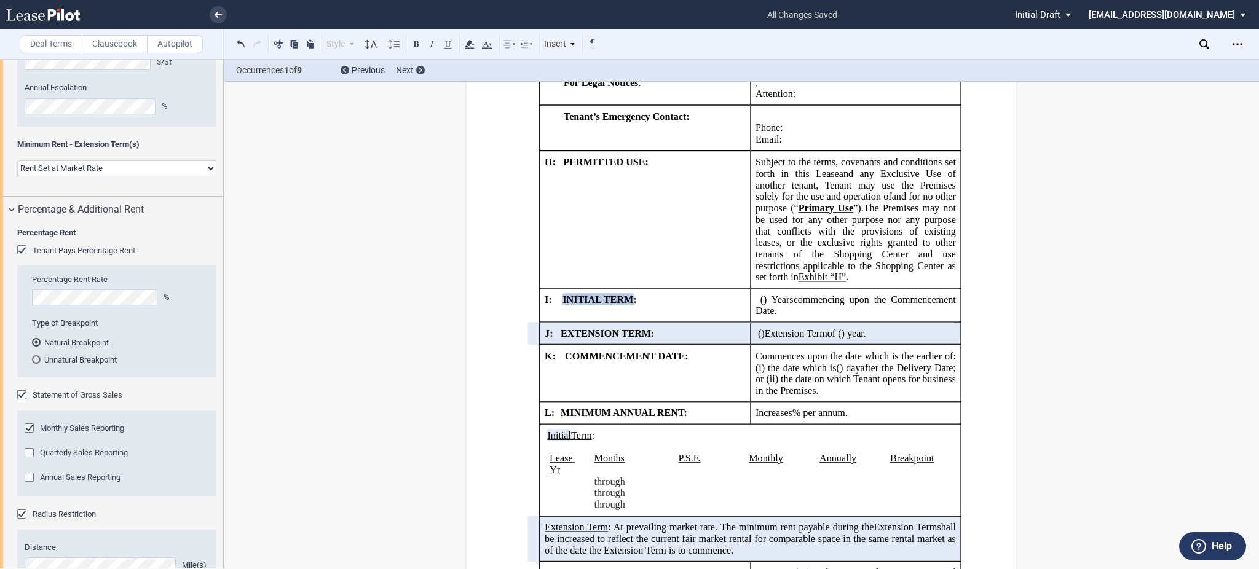
click at [172, 176] on select "Rent Set at Market Rate Rent Specified in Lease" at bounding box center [116, 168] width 199 height 16
select select "fixed"
click at [17, 176] on select "Rent Set at Market Rate Rent Specified in Lease" at bounding box center [116, 168] width 199 height 16
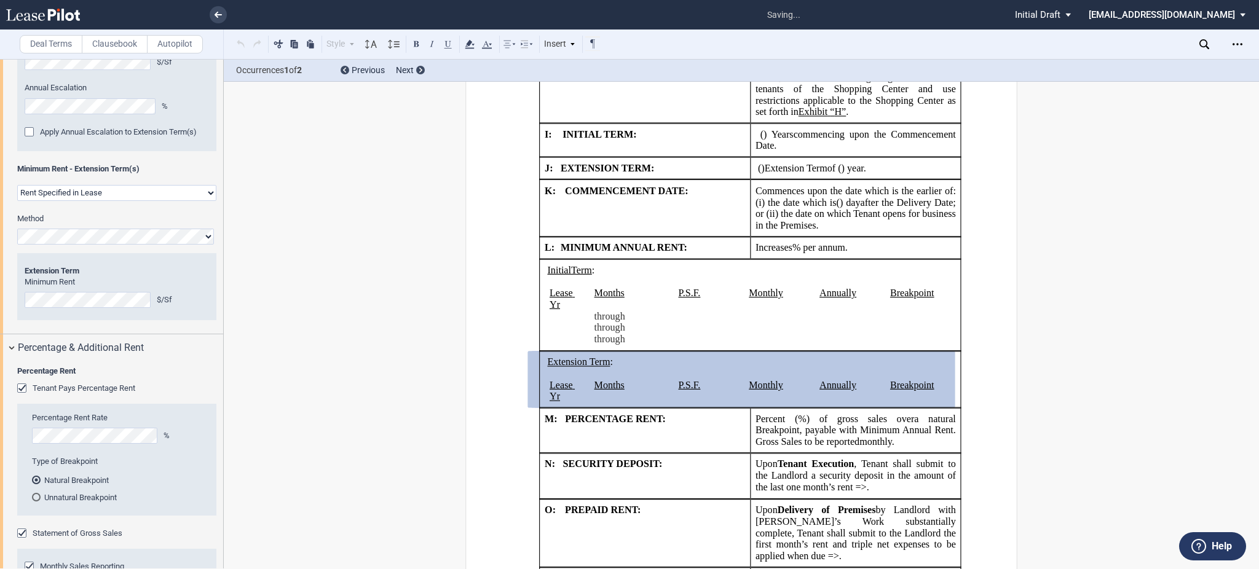
scroll to position [1836, 0]
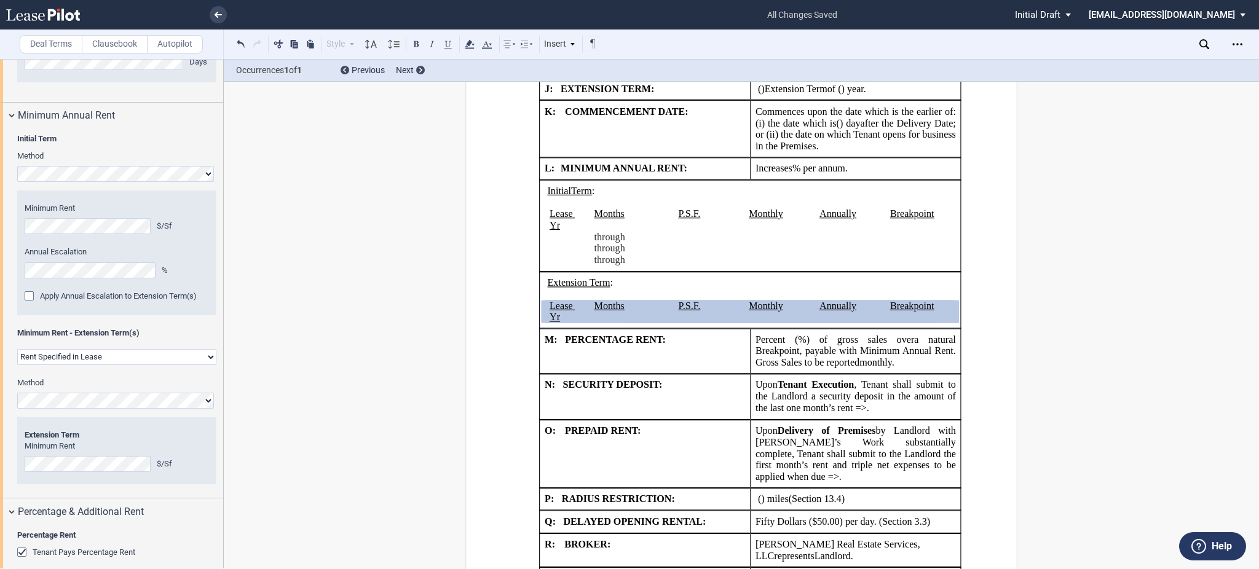
scroll to position [988, 0]
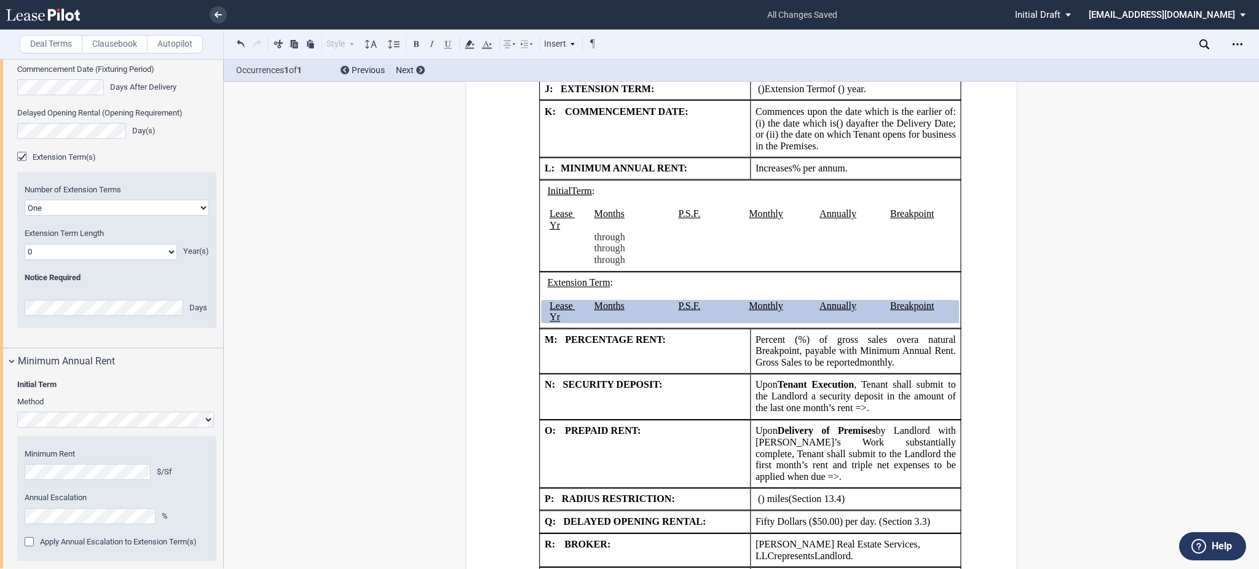
click at [82, 260] on select "0 1 2 3 4 5 6 7 8 9 10 11 12 13 14 15 16 17 18 19 20" at bounding box center [101, 252] width 152 height 16
select select "number:3"
click at [25, 260] on select "0 1 2 3 4 5 6 7 8 9 10 11 12 13 14 15 16 17 18 19 20" at bounding box center [101, 252] width 152 height 16
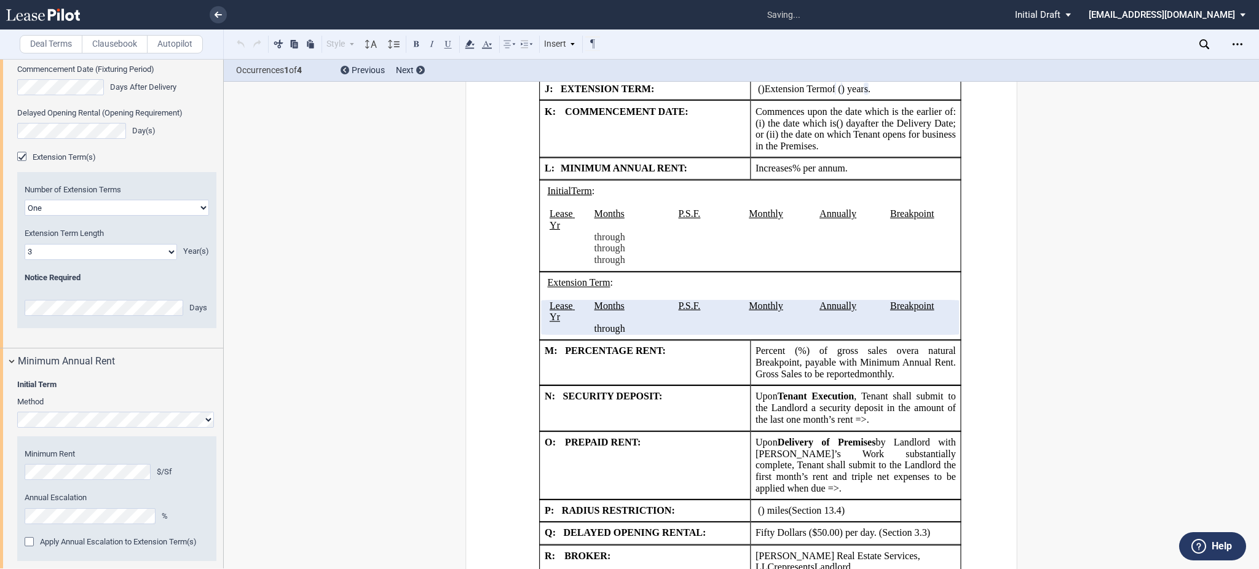
click at [90, 216] on editor-control "Number of Extension Terms One Two" at bounding box center [117, 199] width 184 height 31
click at [89, 216] on select "One Two" at bounding box center [117, 208] width 184 height 16
select select "2"
click at [25, 216] on select "One Two" at bounding box center [117, 208] width 184 height 16
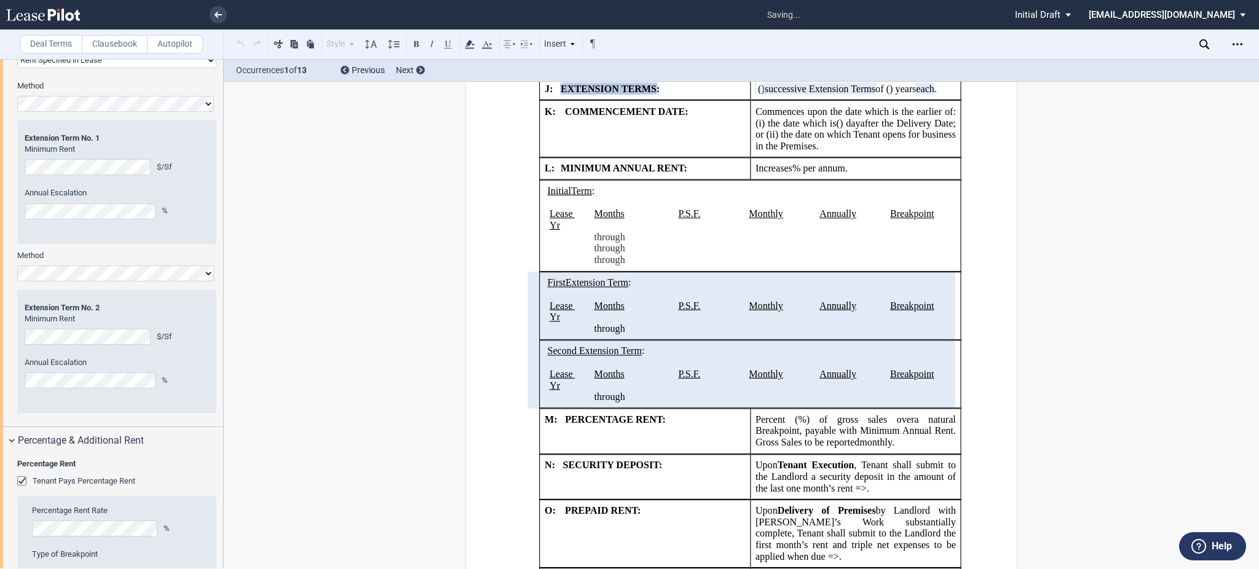
scroll to position [1562, 0]
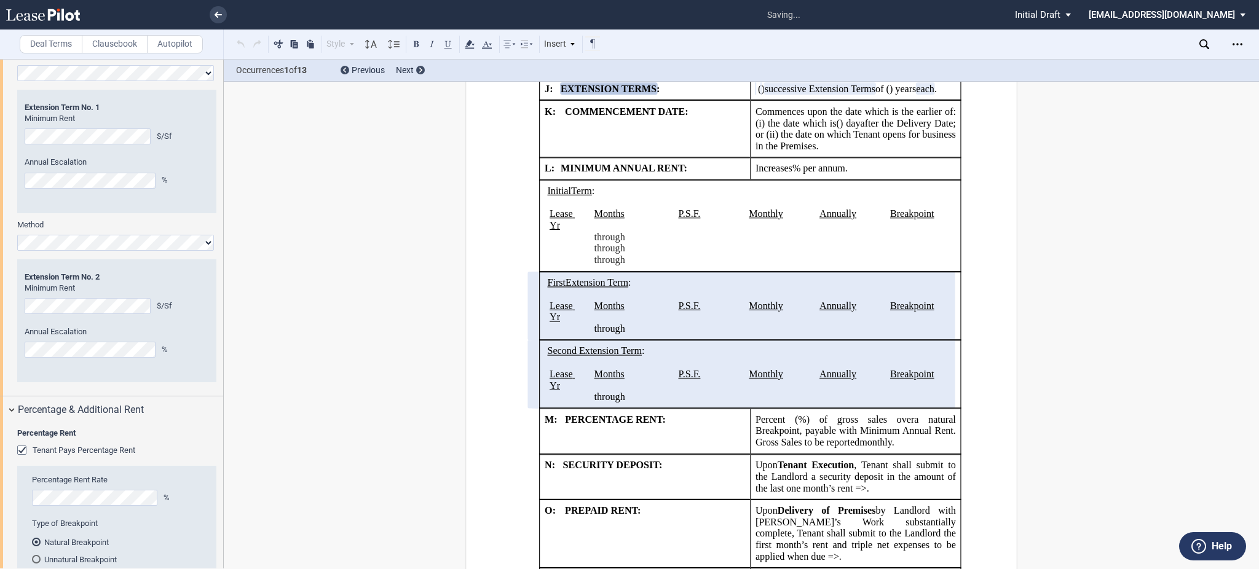
click at [103, 200] on div "Annual Escalation %" at bounding box center [117, 179] width 184 height 44
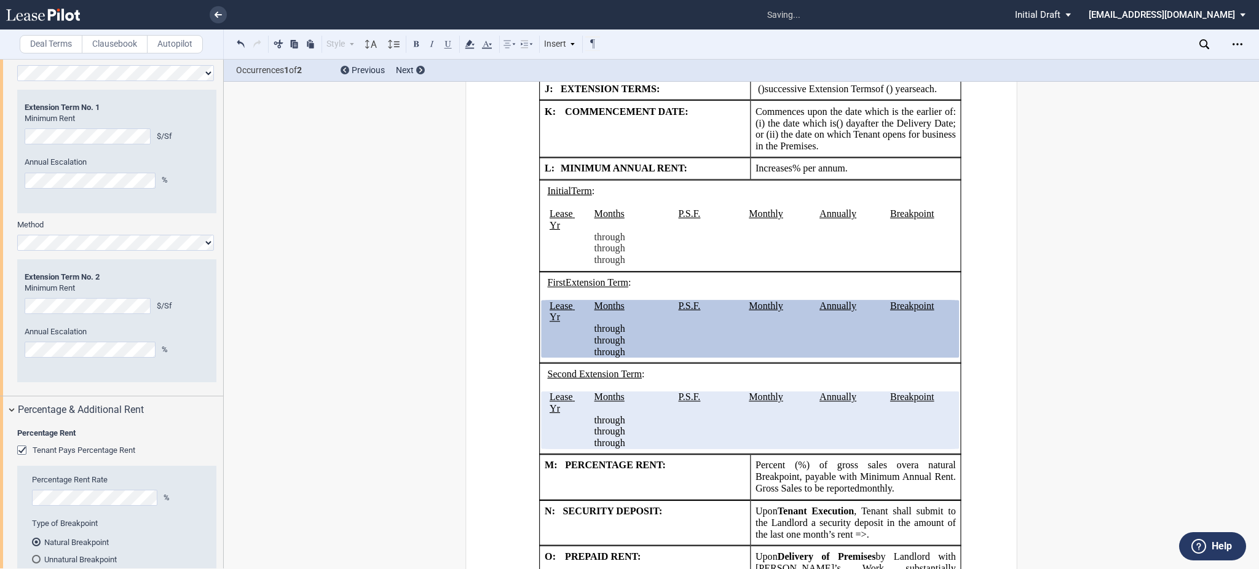
click at [1246, 47] on div "Download Download Work Letter Download Guarantee of Lease Download Form of Tena…" at bounding box center [1237, 44] width 20 height 20
click at [1241, 46] on icon "Open Lease options menu" at bounding box center [1237, 44] width 10 height 10
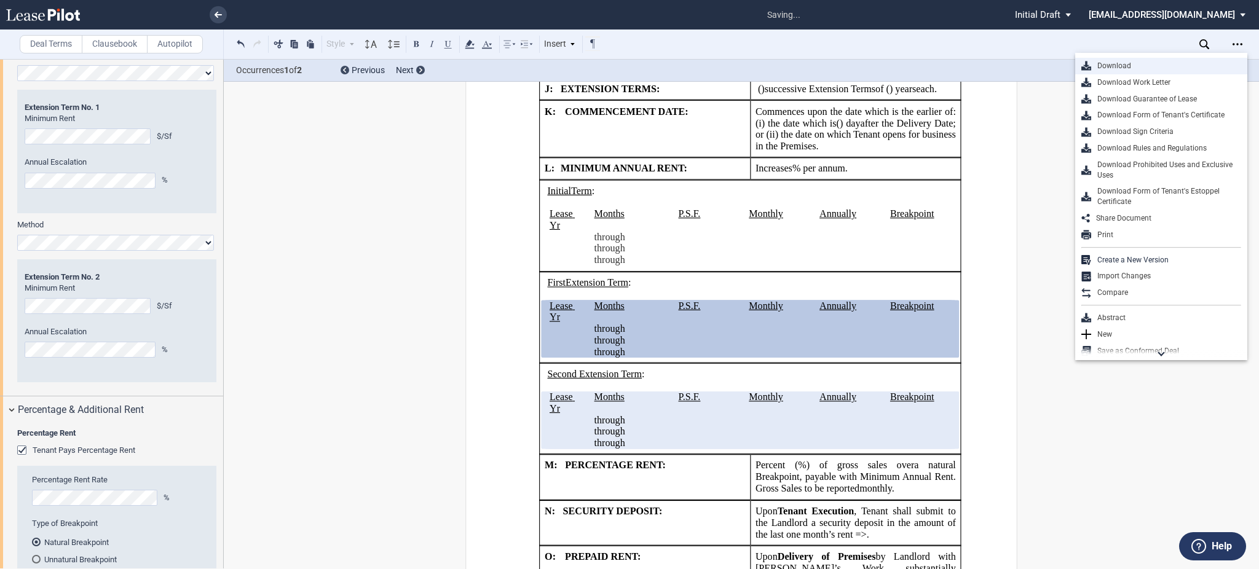
click at [1185, 65] on div "Download" at bounding box center [1166, 66] width 150 height 10
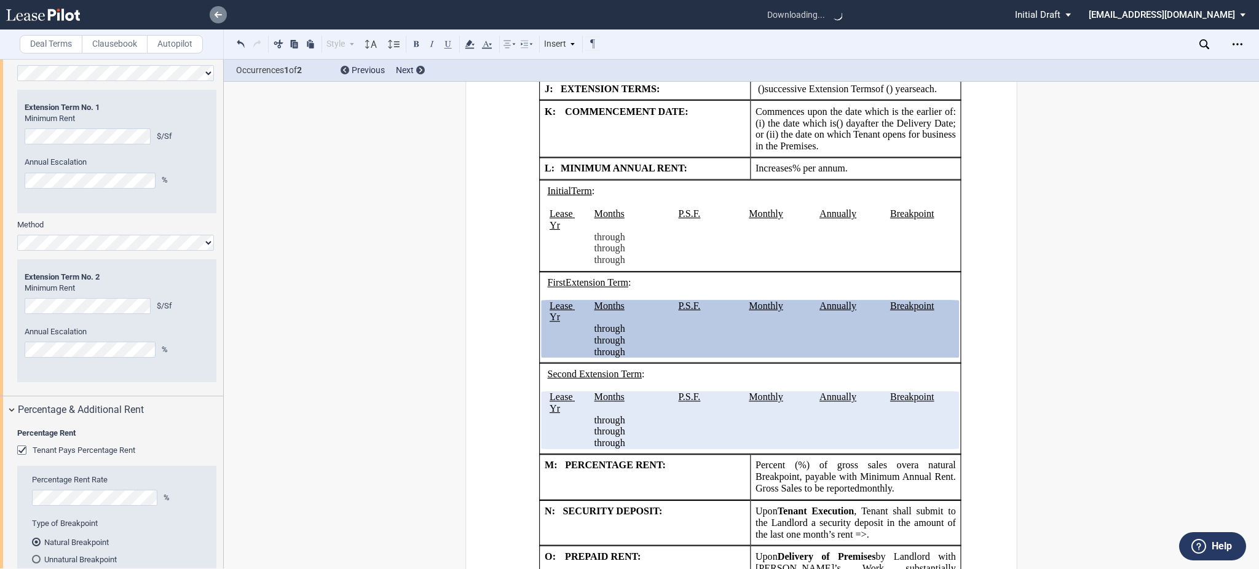
click at [219, 19] on link at bounding box center [218, 14] width 17 height 17
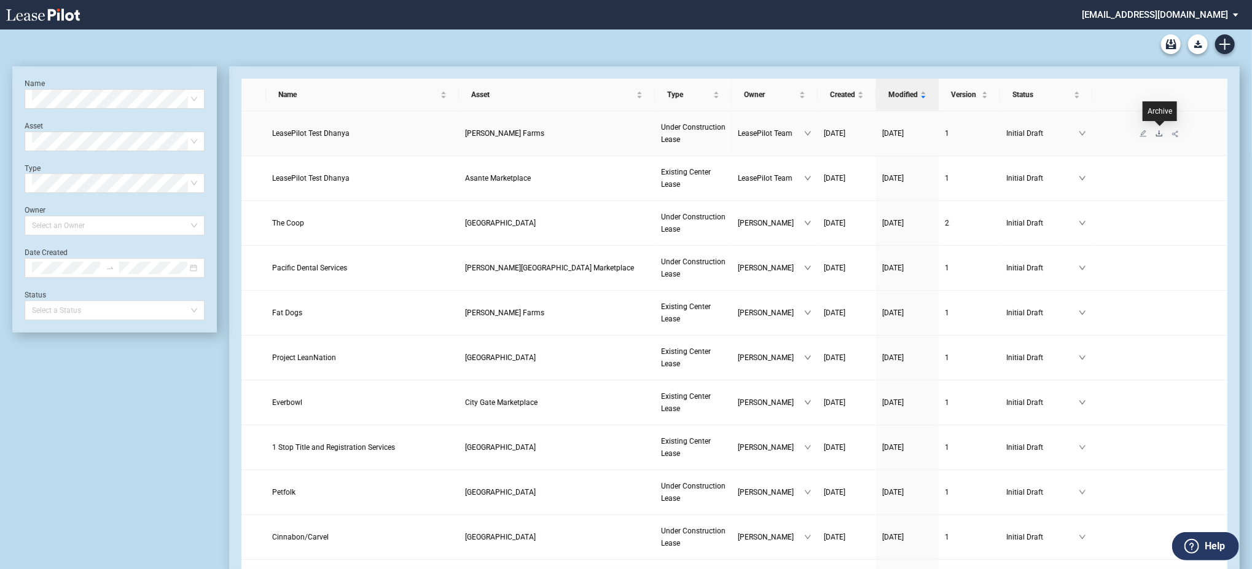
click at [1161, 136] on icon "download" at bounding box center [1159, 133] width 7 height 7
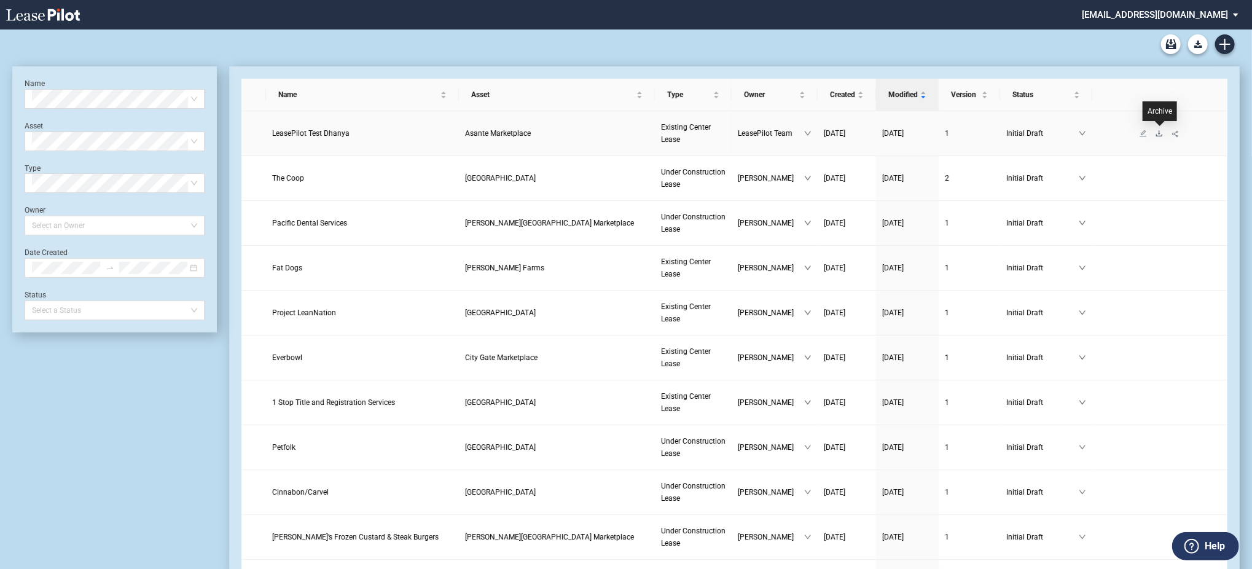
click at [1159, 135] on icon "download" at bounding box center [1160, 133] width 6 height 6
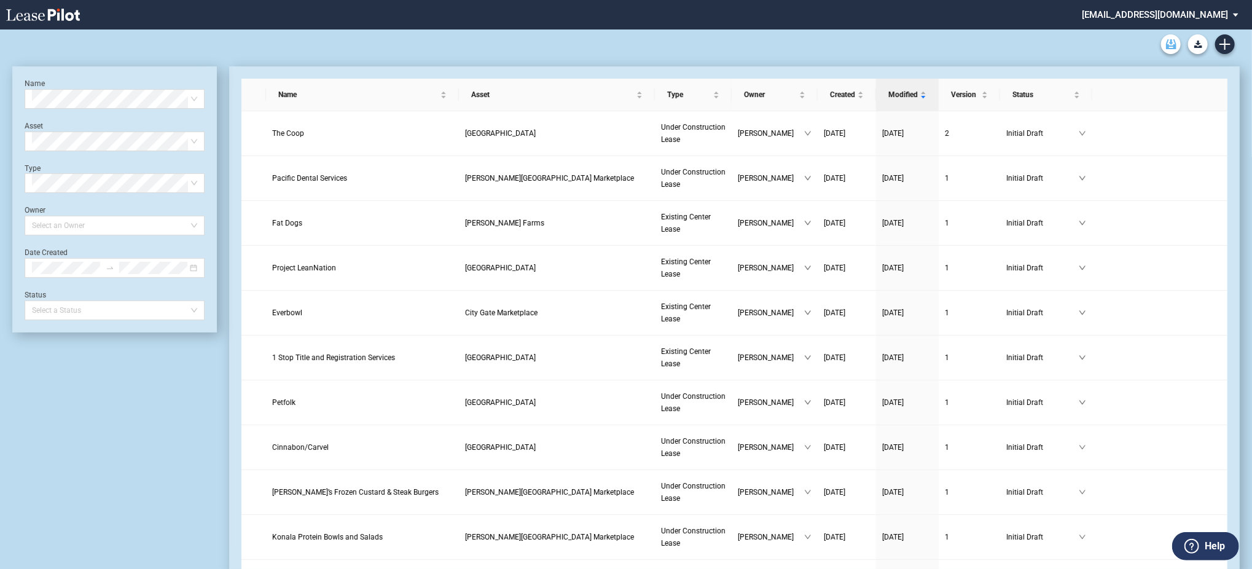
click at [1168, 44] on icon "Archive" at bounding box center [1171, 44] width 10 height 10
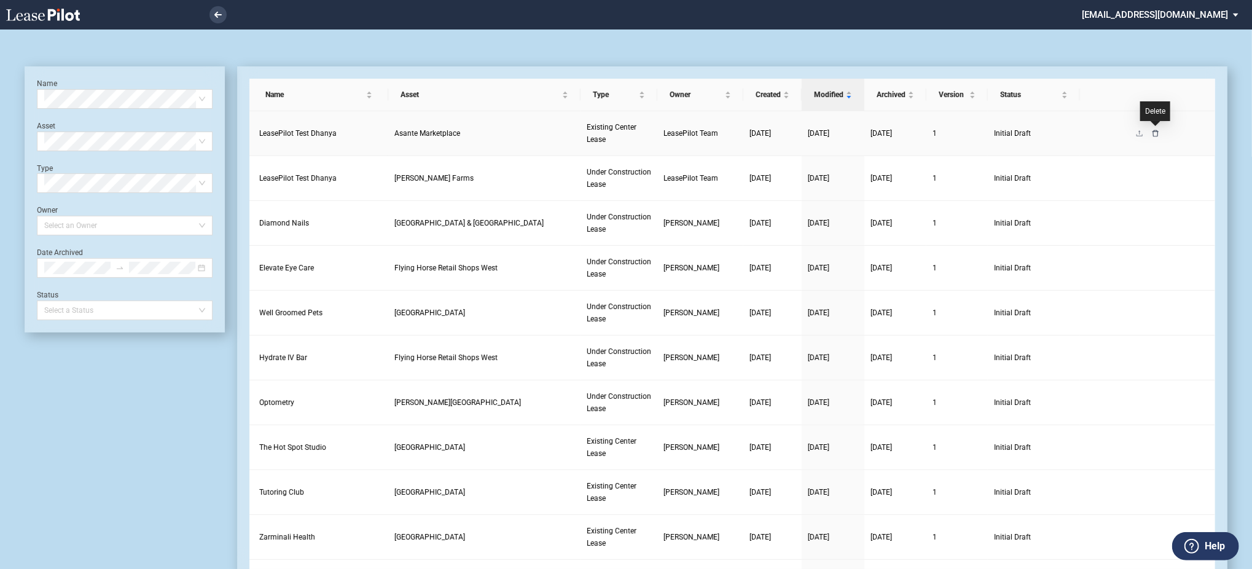
click at [1157, 133] on icon "delete" at bounding box center [1155, 133] width 7 height 7
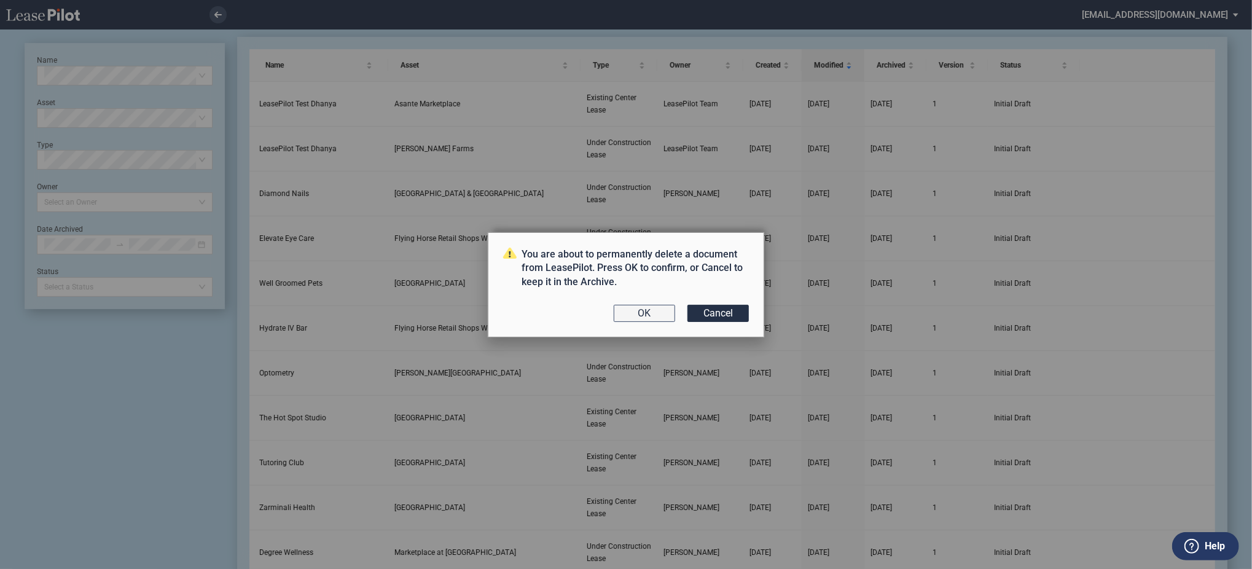
click at [634, 312] on button "OK" at bounding box center [644, 313] width 61 height 17
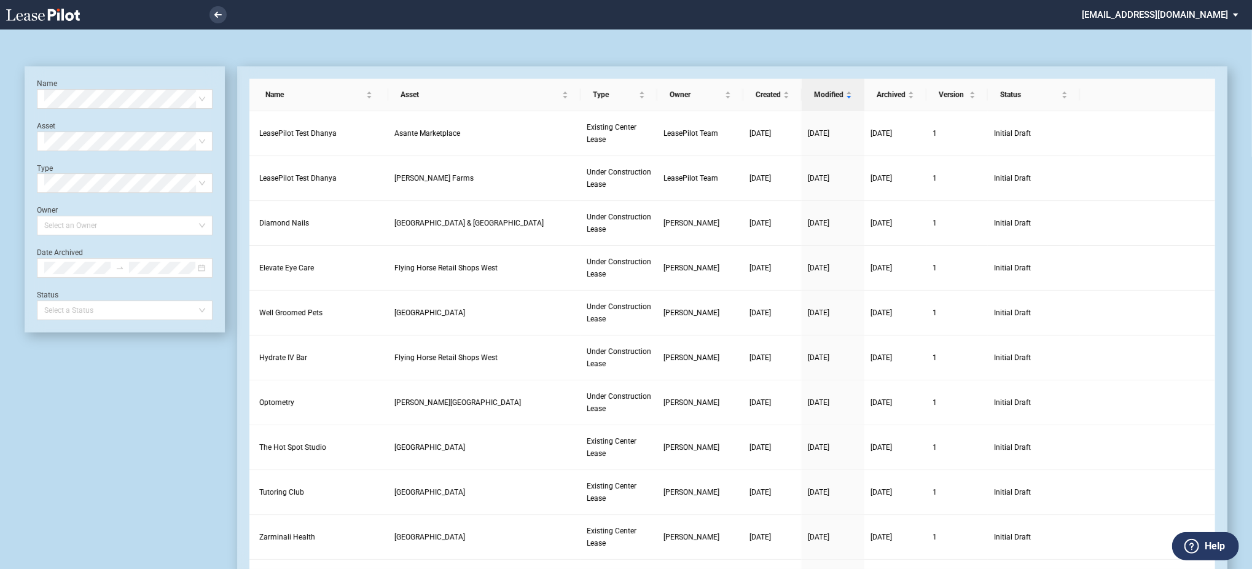
scroll to position [29, 0]
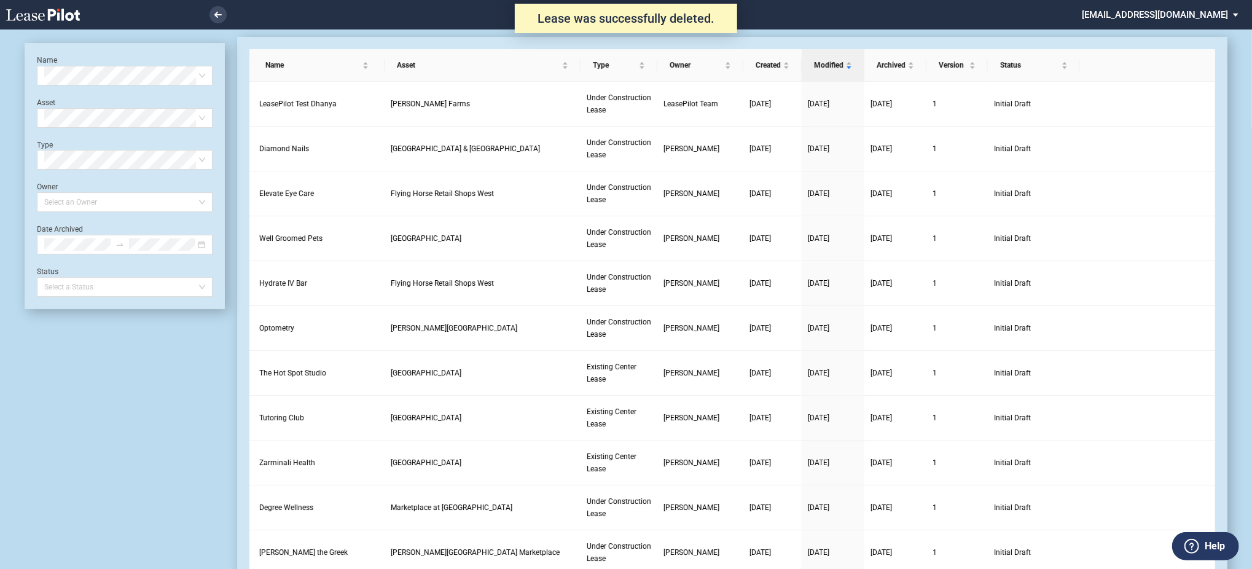
scroll to position [29, 0]
click at [1158, 100] on icon "delete" at bounding box center [1155, 103] width 7 height 7
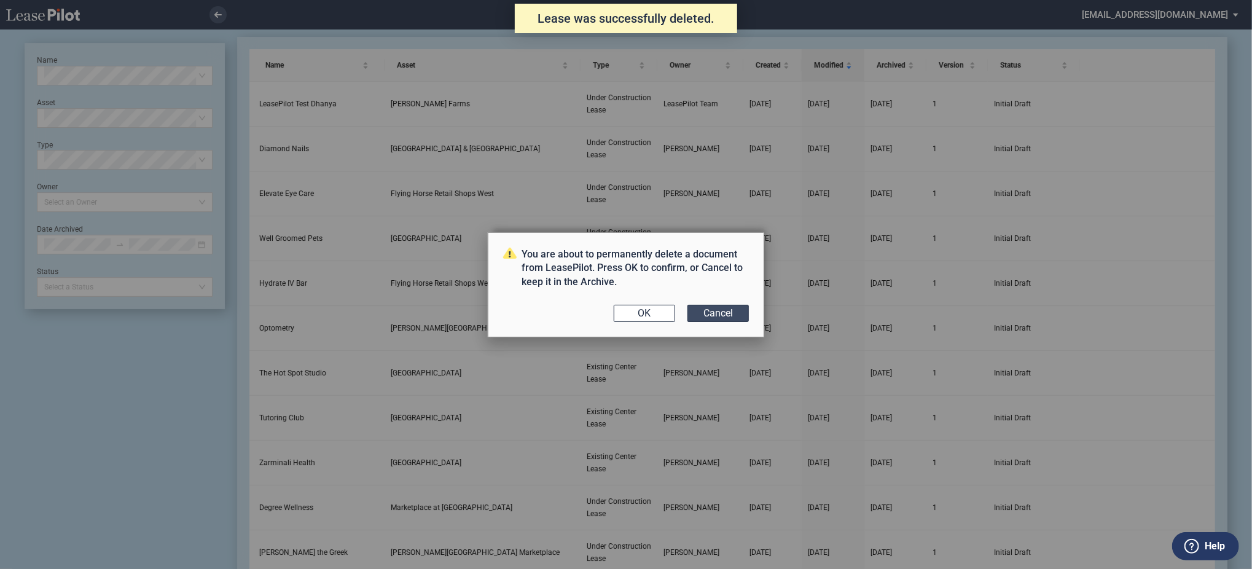
click at [742, 318] on button "Cancel" at bounding box center [718, 313] width 61 height 17
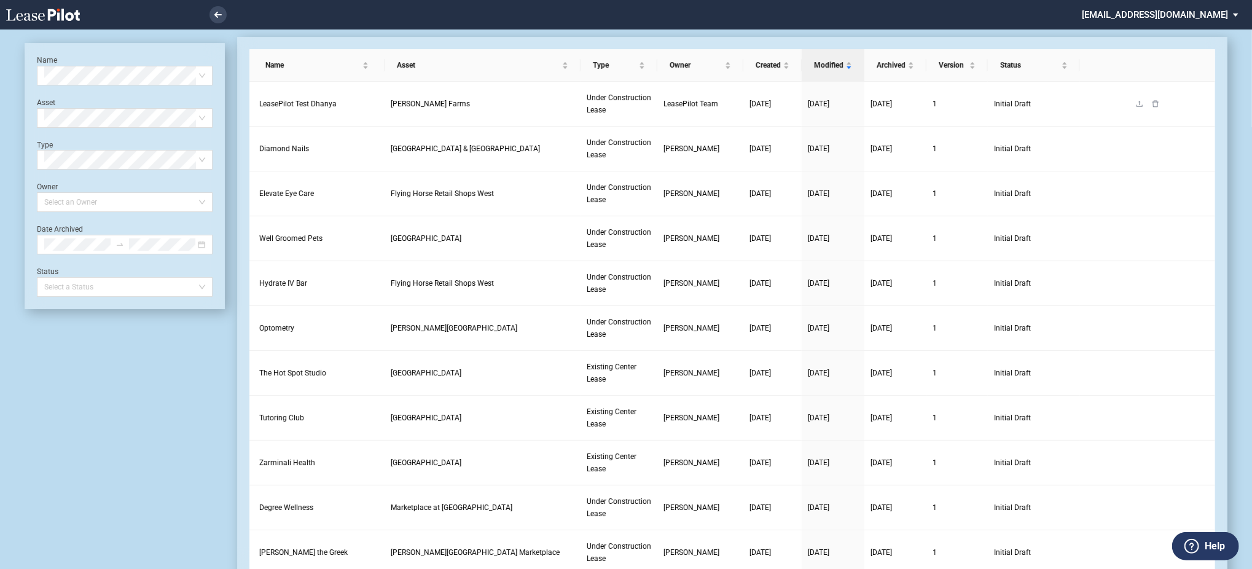
click at [1157, 96] on td at bounding box center [1147, 104] width 135 height 45
click at [1157, 100] on icon "delete" at bounding box center [1155, 103] width 7 height 7
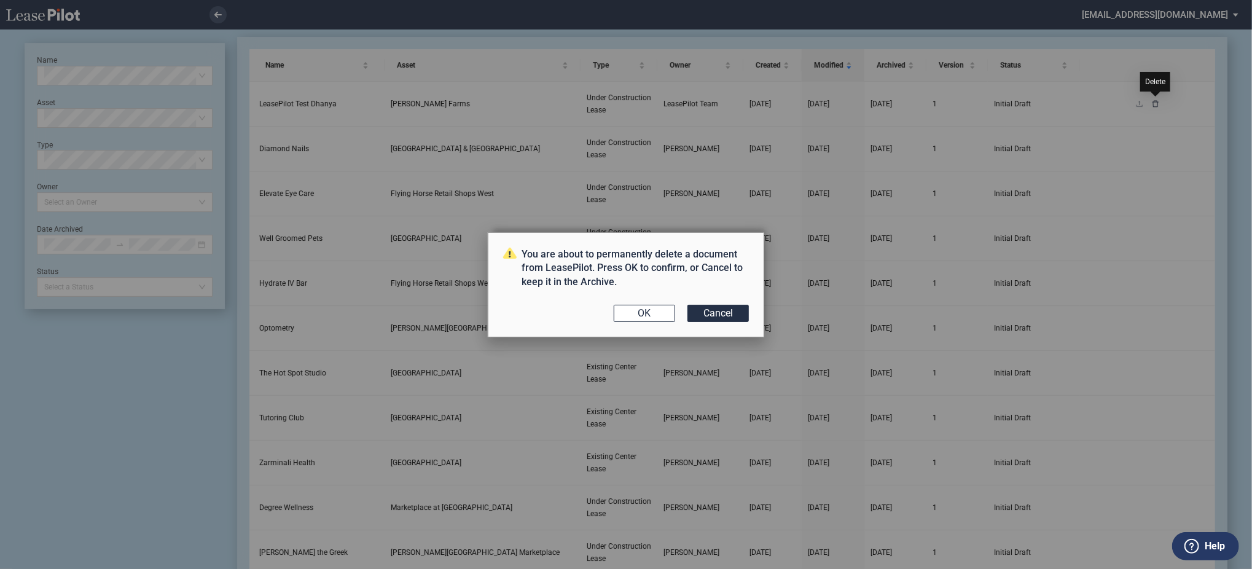
scroll to position [0, 0]
click at [634, 309] on button "OK" at bounding box center [644, 313] width 61 height 17
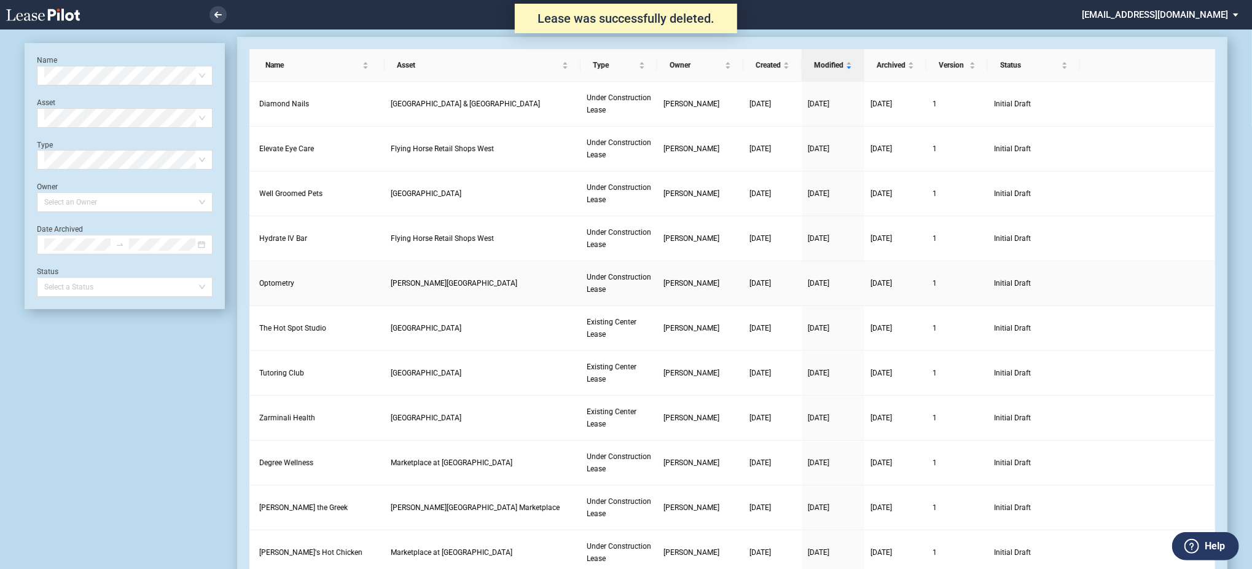
scroll to position [29, 0]
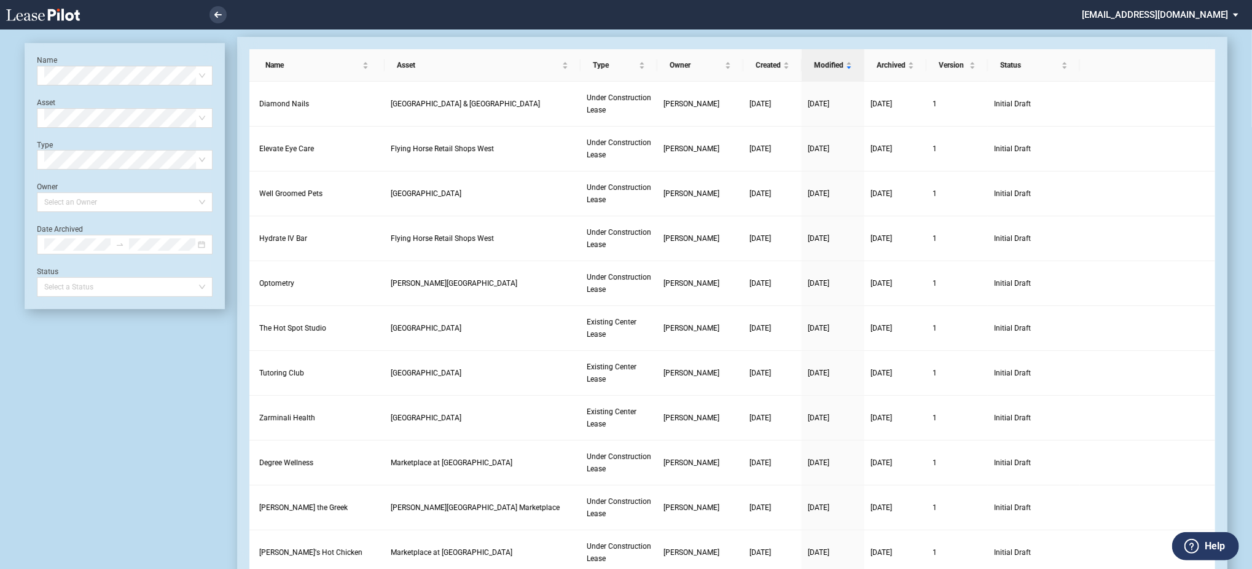
click at [1156, 18] on md-select "[EMAIL_ADDRESS][DOMAIN_NAME] Change Password 2-Factor Authentication Admin Area…" at bounding box center [1165, 14] width 168 height 28
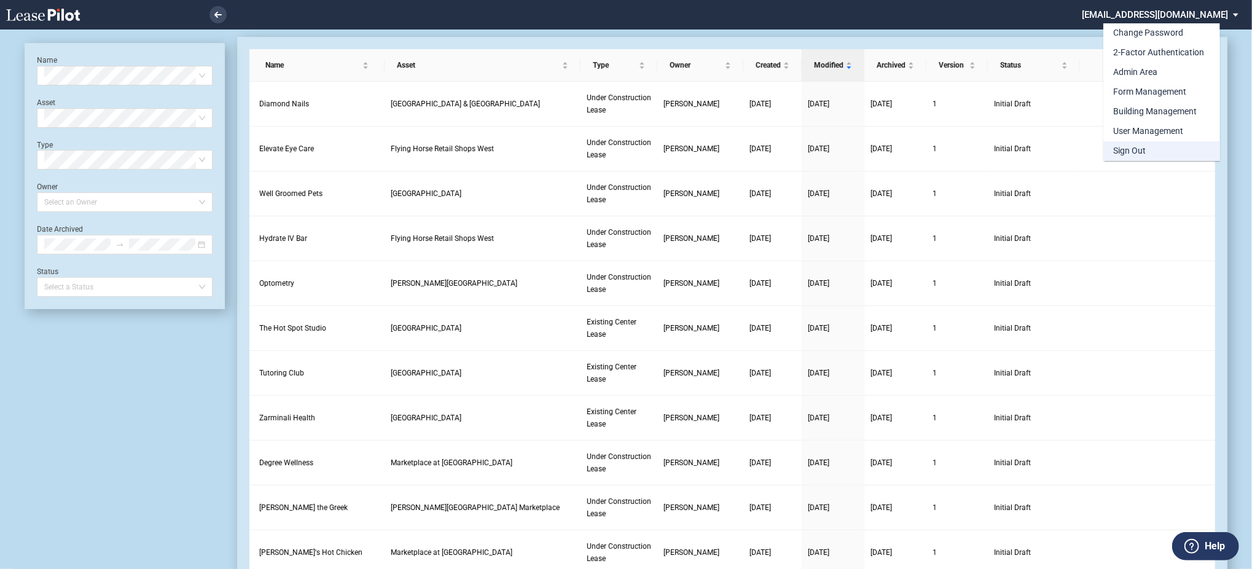
click at [1161, 142] on md-option "Sign Out" at bounding box center [1162, 151] width 117 height 20
